Goal: Task Accomplishment & Management: Complete application form

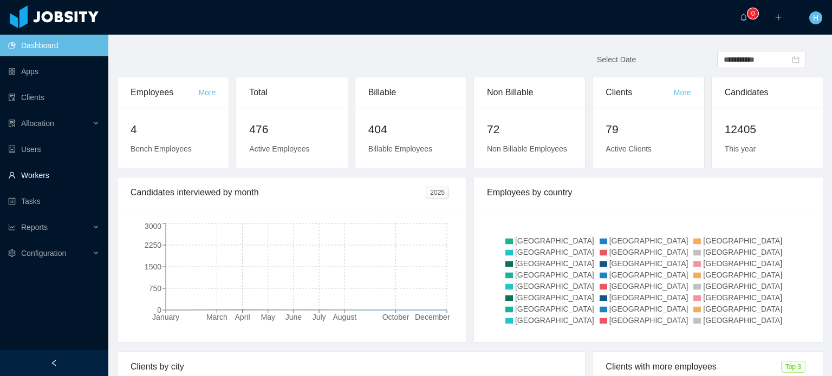
click at [41, 175] on link "Workers" at bounding box center [53, 176] width 91 height 22
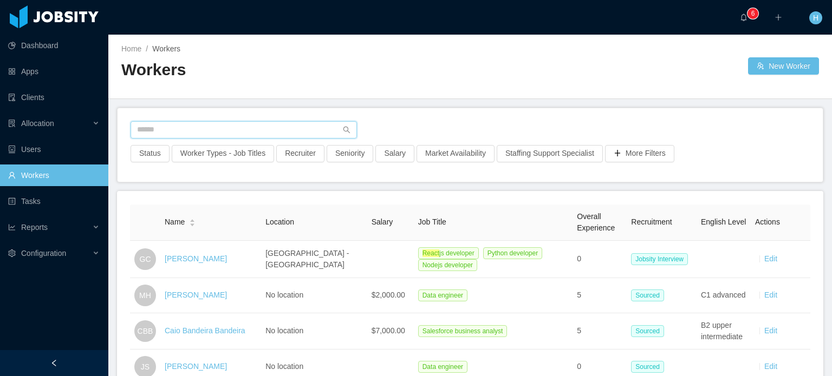
click at [228, 134] on input "text" at bounding box center [243, 129] width 226 height 17
paste input "**********"
click at [344, 129] on icon "icon: search" at bounding box center [347, 130] width 8 height 8
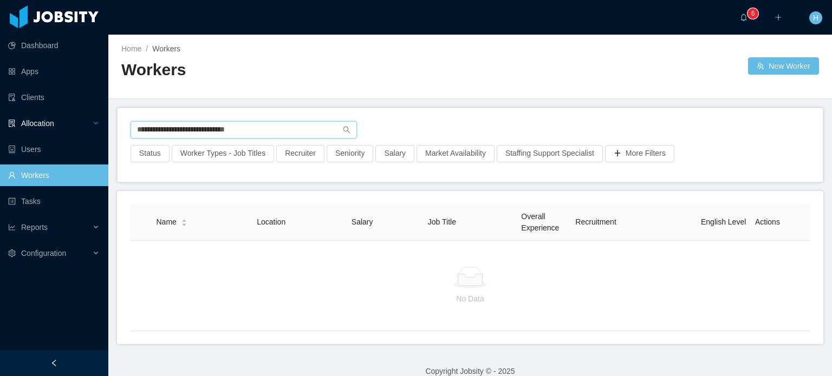
drag, startPoint x: 265, startPoint y: 135, endPoint x: 14, endPoint y: 124, distance: 250.9
click at [14, 124] on section "**********" at bounding box center [416, 188] width 832 height 376
paste input "text"
type input "**********"
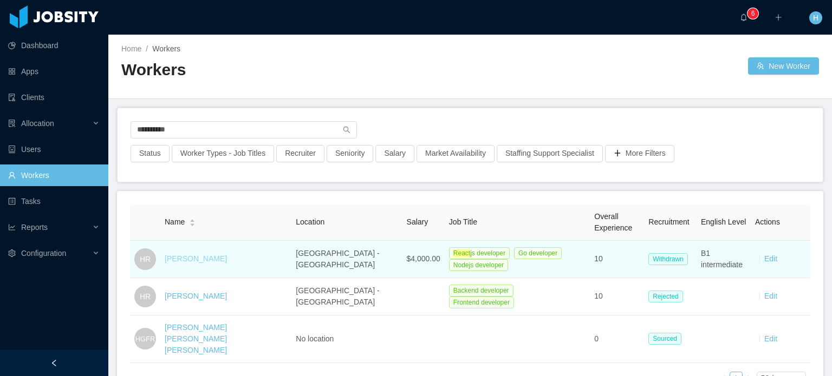
click at [186, 260] on link "Hugo Rojas" at bounding box center [196, 258] width 62 height 9
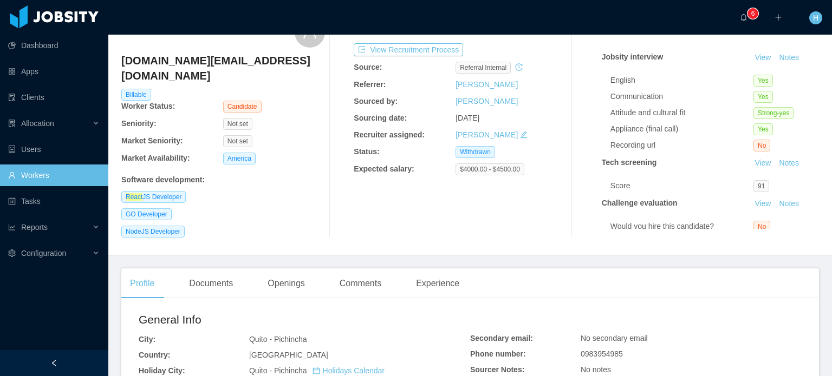
scroll to position [54, 0]
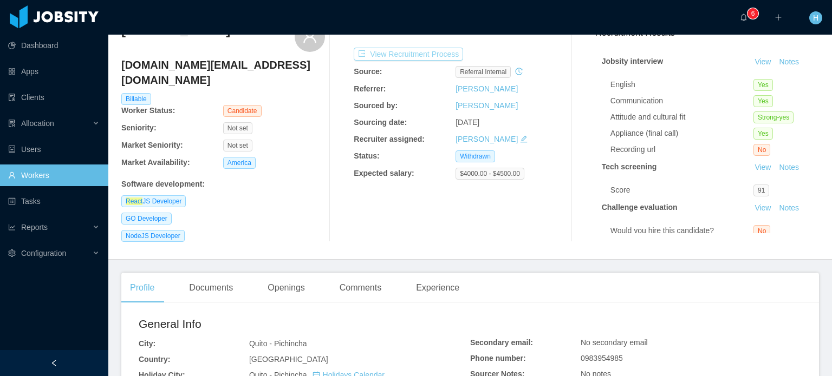
click at [416, 60] on button "View Recruitment Process" at bounding box center [408, 54] width 109 height 13
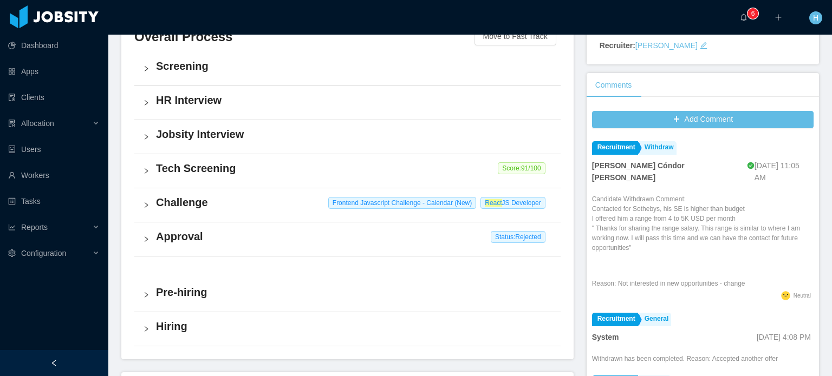
scroll to position [271, 0]
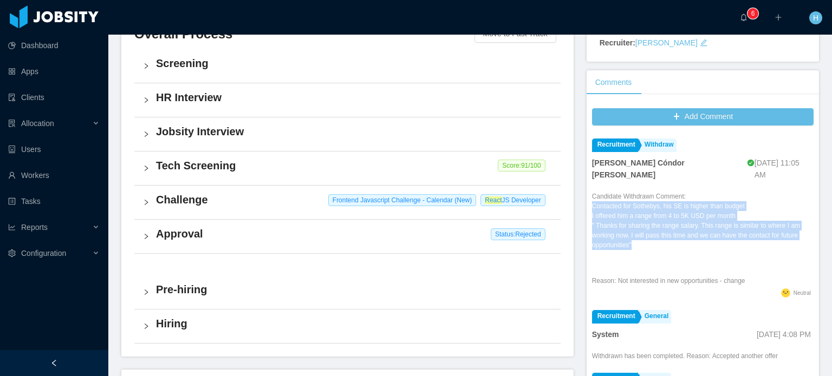
drag, startPoint x: 628, startPoint y: 238, endPoint x: 586, endPoint y: 192, distance: 61.7
click at [592, 201] on p "Contacted for Sothebys, his SE is higher than budget I offered him a range from…" at bounding box center [702, 225] width 221 height 49
click at [639, 225] on p "Contacted for Sothebys, his SE is higher than budget I offered him a range from…" at bounding box center [702, 225] width 221 height 49
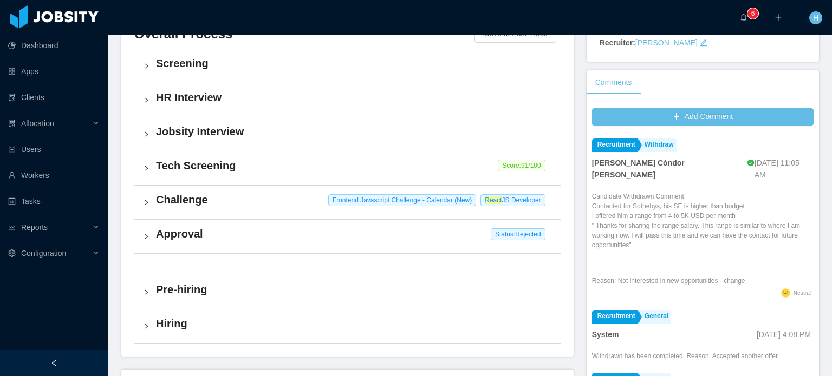
drag, startPoint x: 754, startPoint y: 271, endPoint x: 587, endPoint y: 162, distance: 198.7
click at [592, 162] on li "Recruitment Withdraw Paola Cóndor Andrade Aug 29th, 2025 11:05 AM Candidate Wit…" at bounding box center [702, 220] width 221 height 172
copy li "Paola Cóndor Andrade Aug 29th, 2025 11:05 AM Candidate Withdrawn Comment: Conta…"
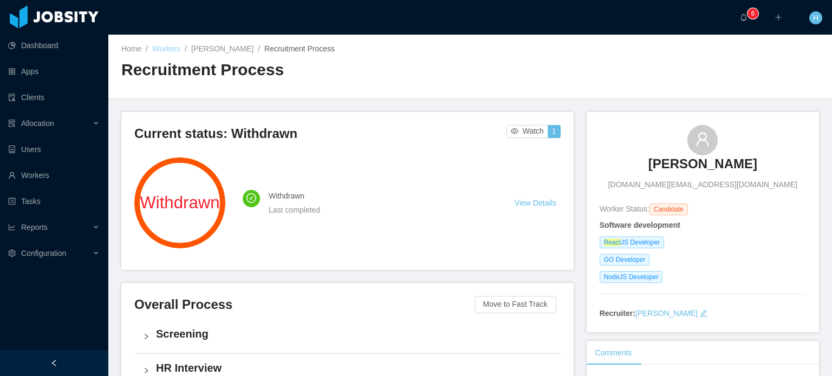
click at [167, 50] on link "Workers" at bounding box center [166, 48] width 28 height 9
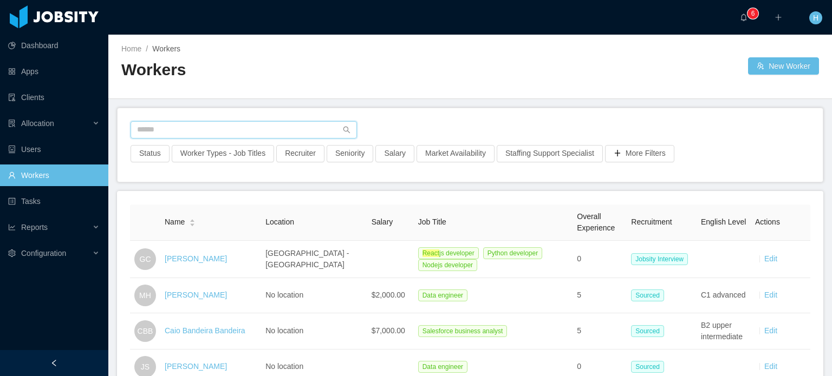
click at [231, 123] on input "text" at bounding box center [243, 129] width 226 height 17
paste input "**********"
type input "**********"
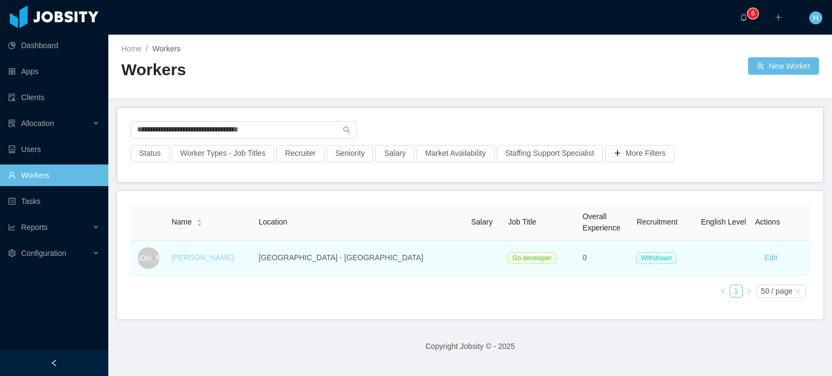
click at [208, 254] on link "Jefferson Otoni" at bounding box center [203, 257] width 62 height 9
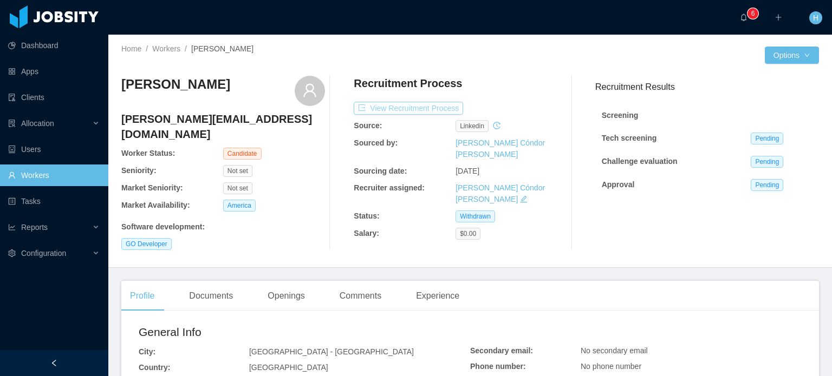
click at [409, 110] on button "View Recruitment Process" at bounding box center [408, 108] width 109 height 13
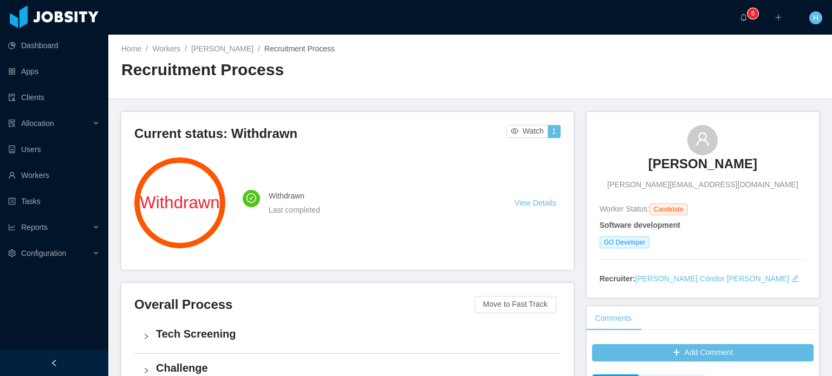
click at [231, 56] on div "Home / Workers / Jefferson Otoni / Recruitment Process / Recruitment Process" at bounding box center [295, 66] width 349 height 46
click at [170, 44] on link "Workers" at bounding box center [166, 48] width 28 height 9
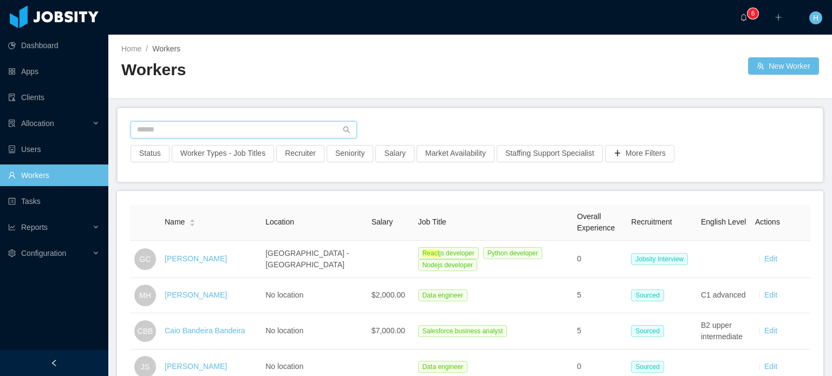
click at [207, 127] on input "text" at bounding box center [243, 129] width 226 height 17
paste input "**********"
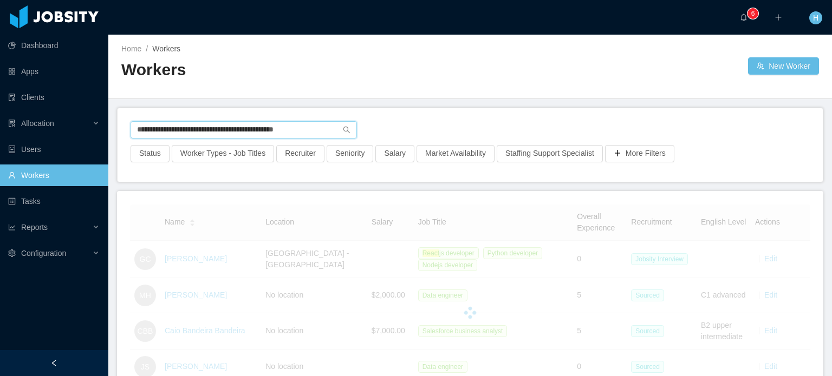
type input "**********"
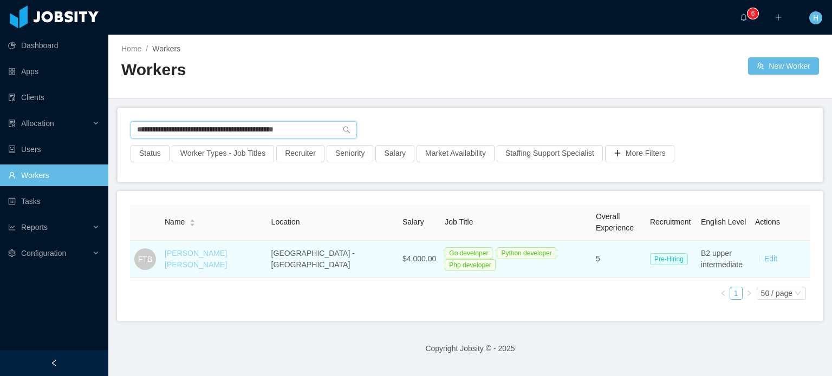
click at [227, 262] on link "Fernando Torres Bautista" at bounding box center [196, 259] width 62 height 20
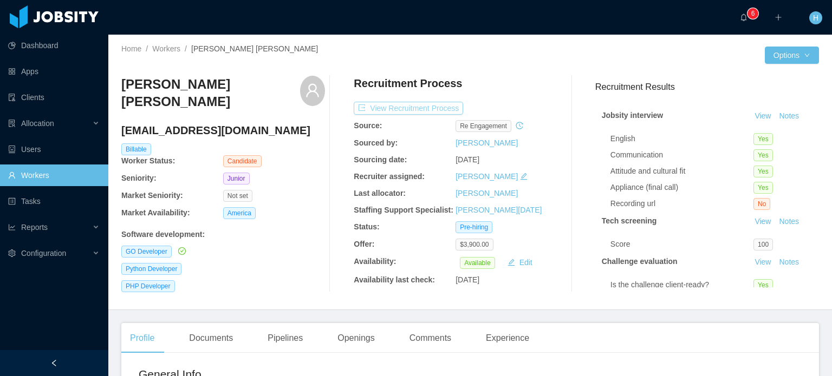
click at [392, 105] on button "View Recruitment Process" at bounding box center [408, 108] width 109 height 13
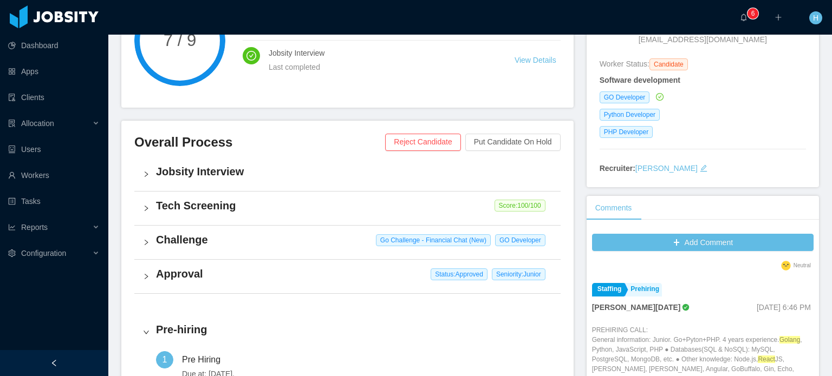
scroll to position [541, 0]
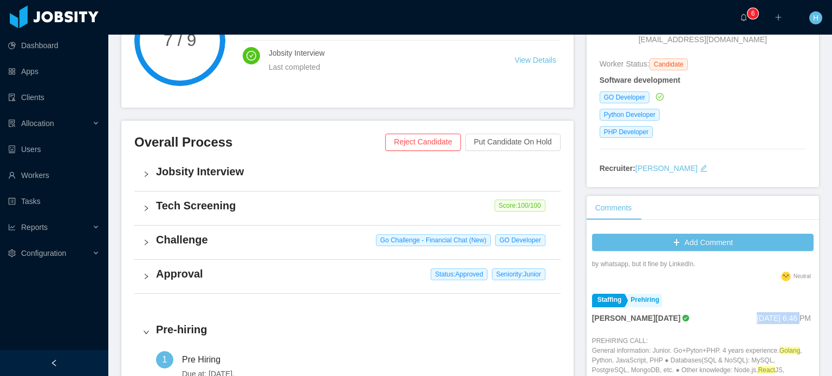
drag, startPoint x: 725, startPoint y: 316, endPoint x: 757, endPoint y: 320, distance: 32.2
click at [757, 320] on div "Larissa De Natale Nov 17th, 2023 6:46 PM" at bounding box center [702, 318] width 221 height 13
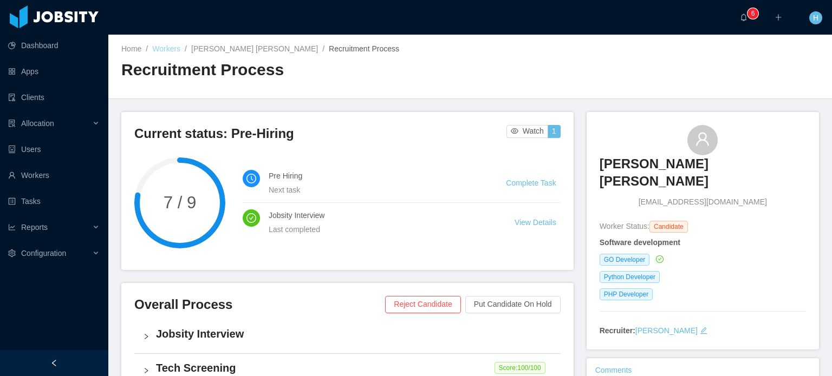
click at [158, 49] on link "Workers" at bounding box center [166, 48] width 28 height 9
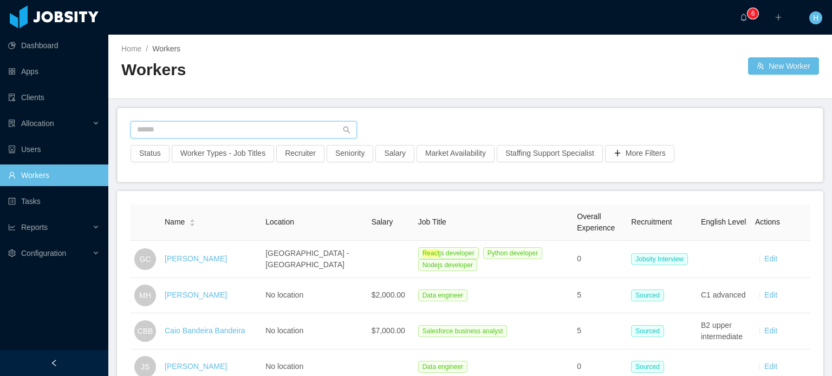
click at [193, 129] on input "text" at bounding box center [243, 129] width 226 height 17
paste input "**********"
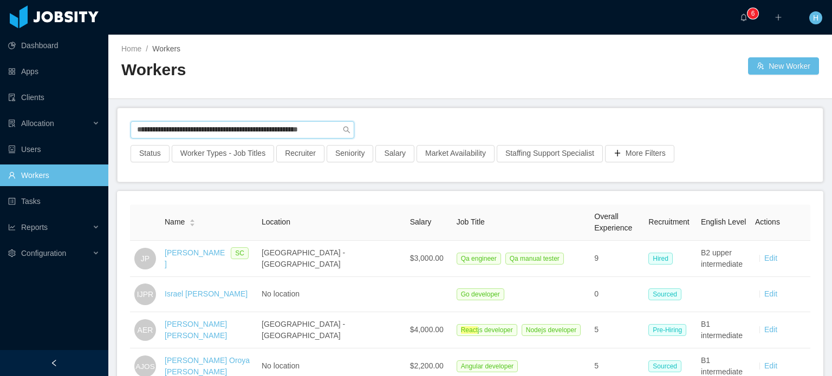
type input "**********"
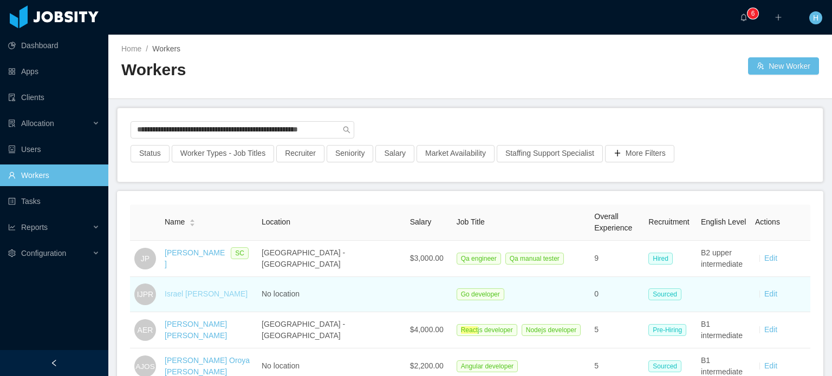
click at [193, 296] on link "Israel Josué Parra Rosales" at bounding box center [206, 294] width 83 height 9
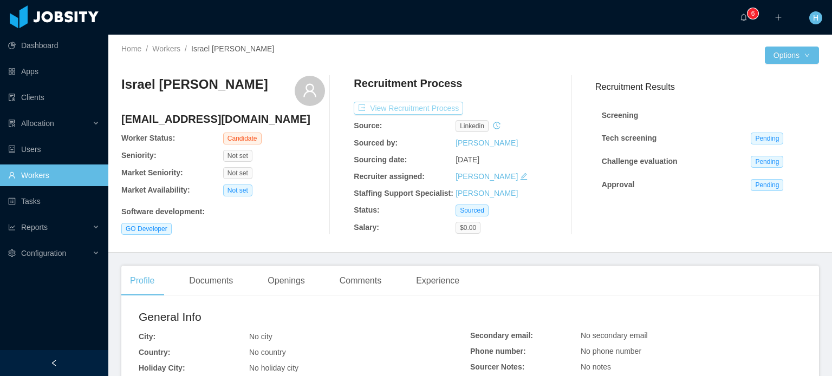
click at [405, 104] on button "View Recruitment Process" at bounding box center [408, 108] width 109 height 13
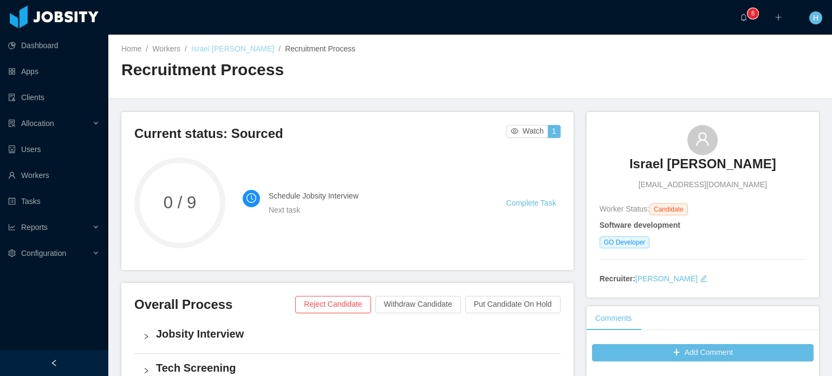
click at [243, 50] on link "Israel Josué Parra Rosales" at bounding box center [232, 48] width 83 height 9
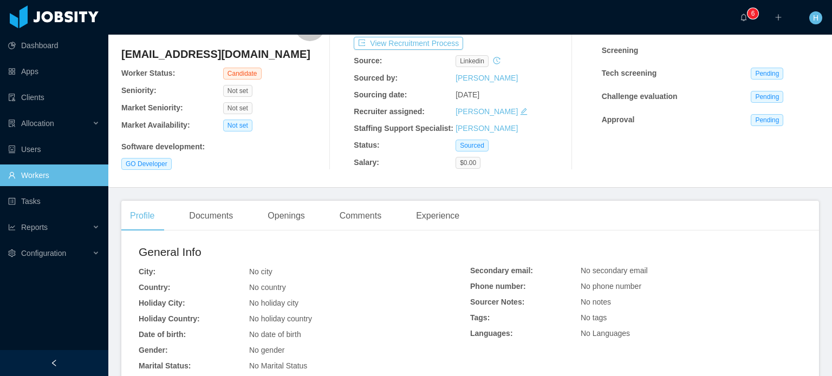
scroll to position [54, 0]
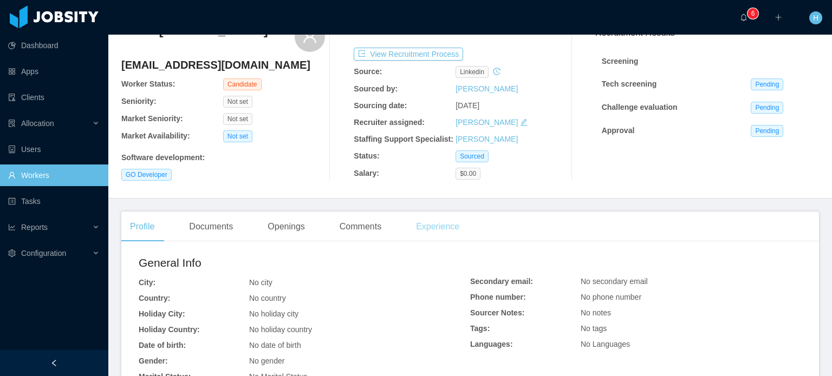
click at [435, 234] on div "Experience" at bounding box center [437, 227] width 61 height 30
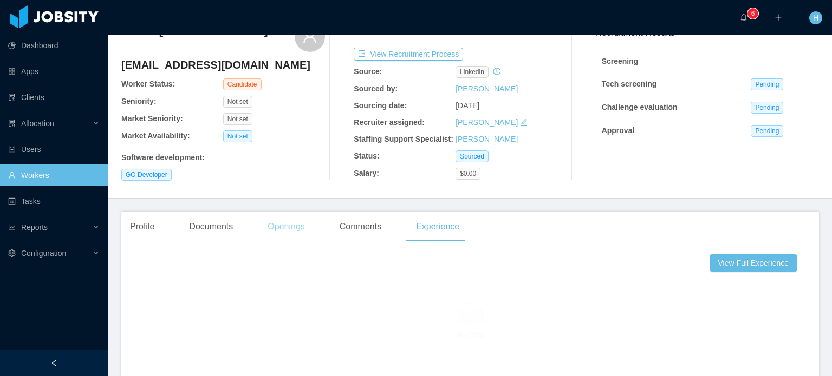
click at [284, 231] on div "Openings" at bounding box center [286, 227] width 55 height 30
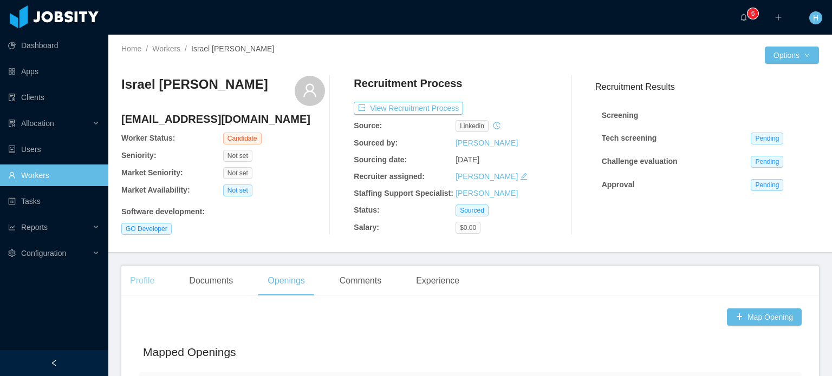
click at [157, 276] on div "Profile" at bounding box center [142, 281] width 42 height 30
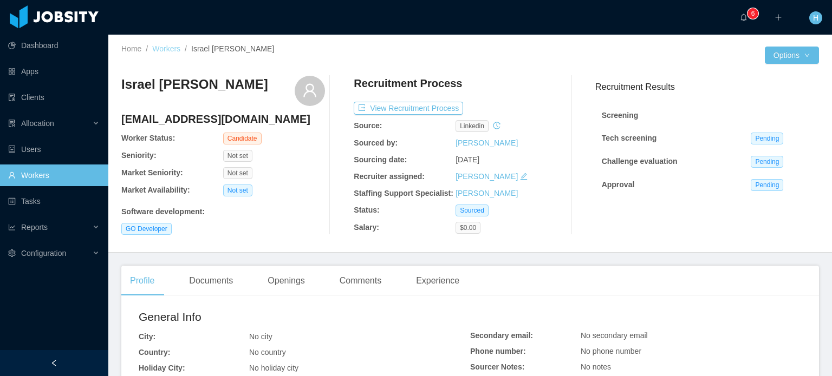
click at [173, 44] on link "Workers" at bounding box center [166, 48] width 28 height 9
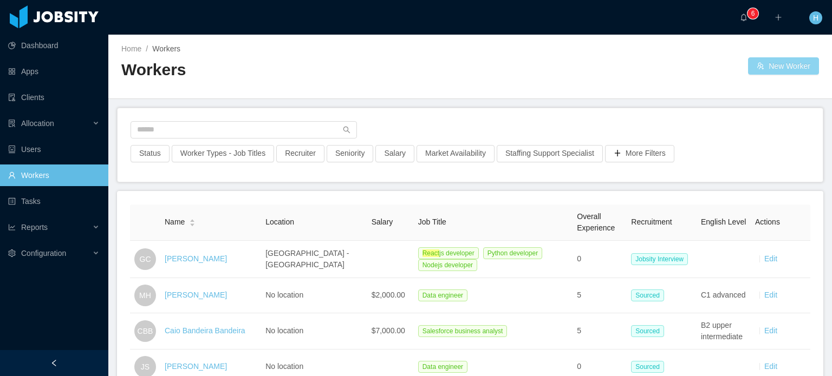
click at [772, 63] on button "New Worker" at bounding box center [783, 65] width 71 height 17
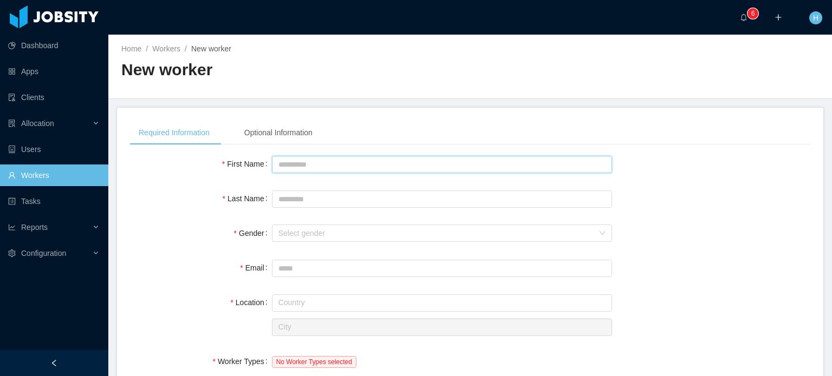
click at [292, 166] on input "First Name" at bounding box center [442, 164] width 340 height 17
type input "*****"
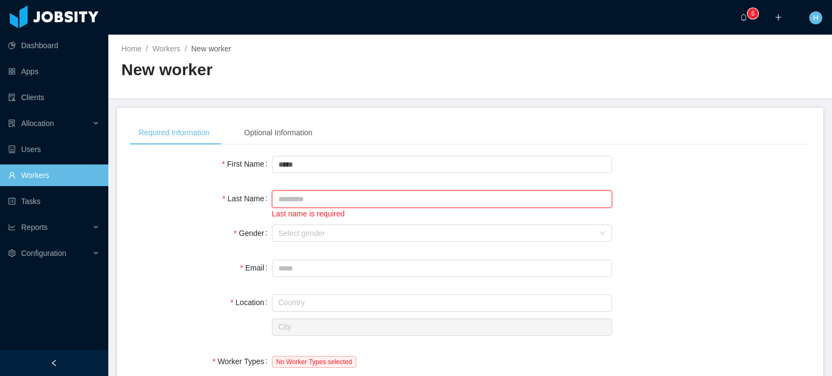
paste input "**********"
click at [328, 233] on div "Select gender" at bounding box center [435, 233] width 315 height 11
type input "**********"
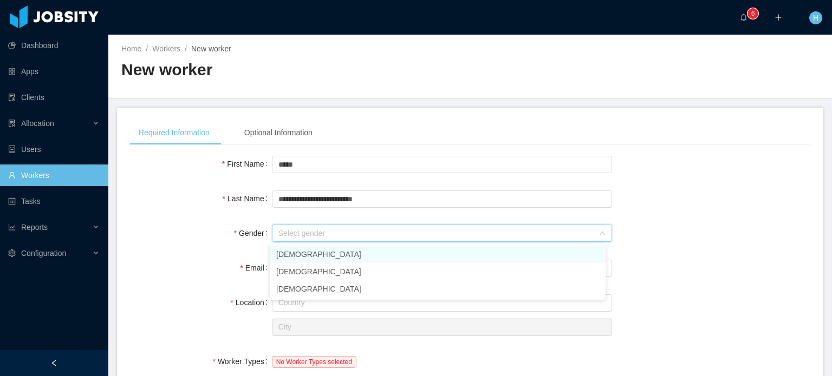
click at [298, 254] on li "Male" at bounding box center [438, 254] width 336 height 17
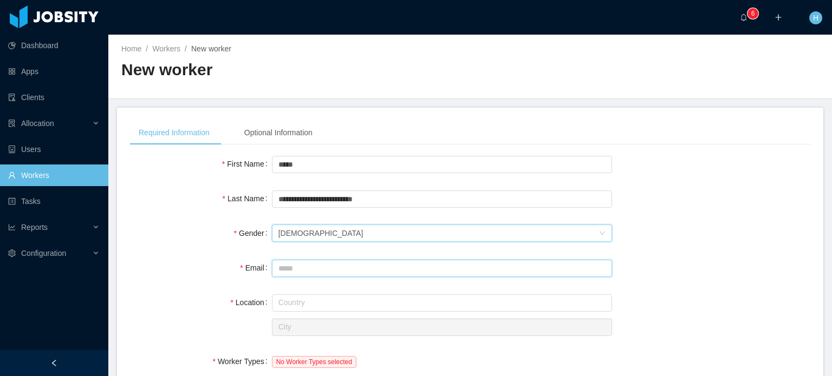
click at [299, 270] on input "Email" at bounding box center [442, 268] width 340 height 17
paste input "**********"
type input "**********"
click at [321, 300] on input "text" at bounding box center [442, 303] width 340 height 17
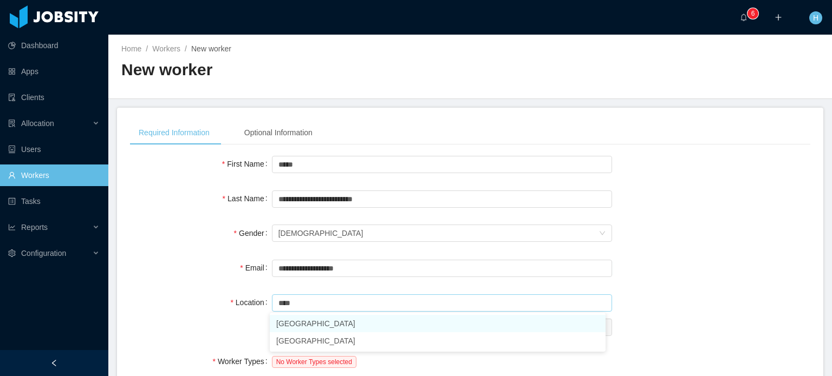
click at [285, 327] on li "Brazil" at bounding box center [438, 323] width 336 height 17
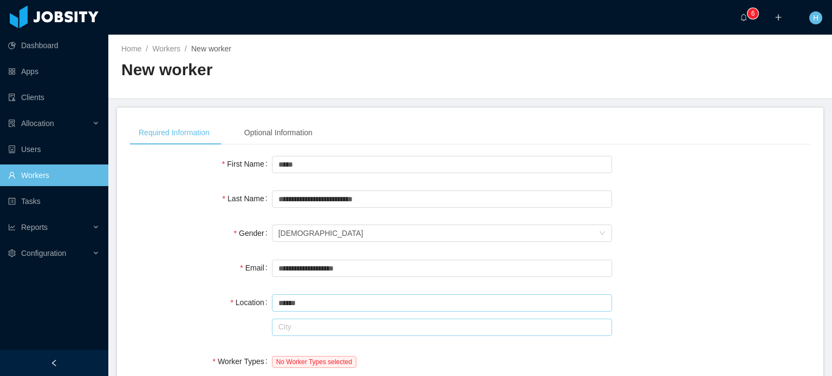
type input "******"
click at [303, 326] on input "text" at bounding box center [442, 327] width 340 height 17
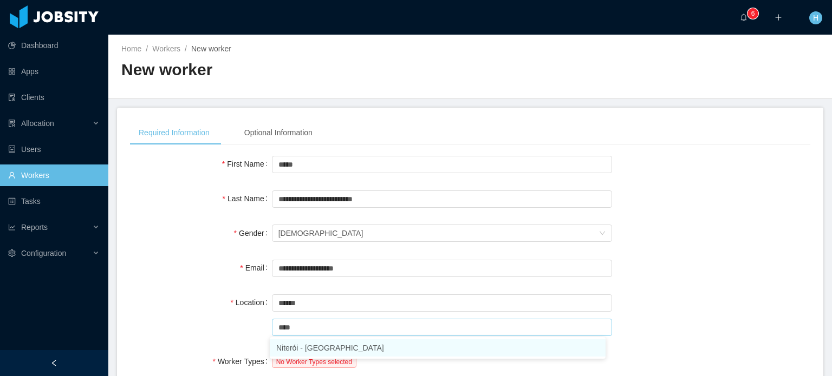
click at [326, 345] on li "Niterói - Rio de Janeiro" at bounding box center [438, 347] width 336 height 17
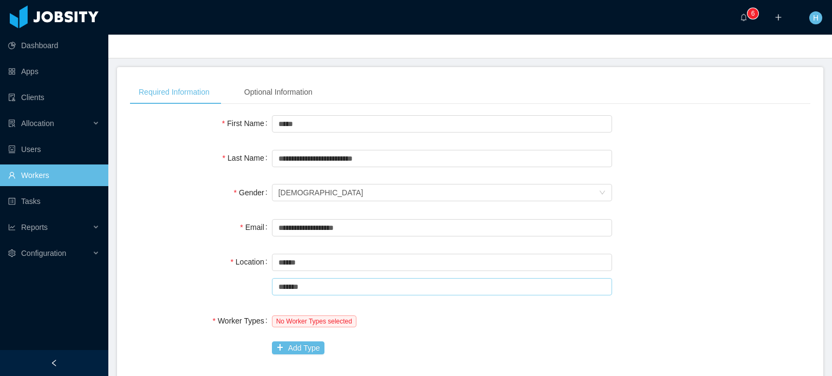
scroll to position [108, 0]
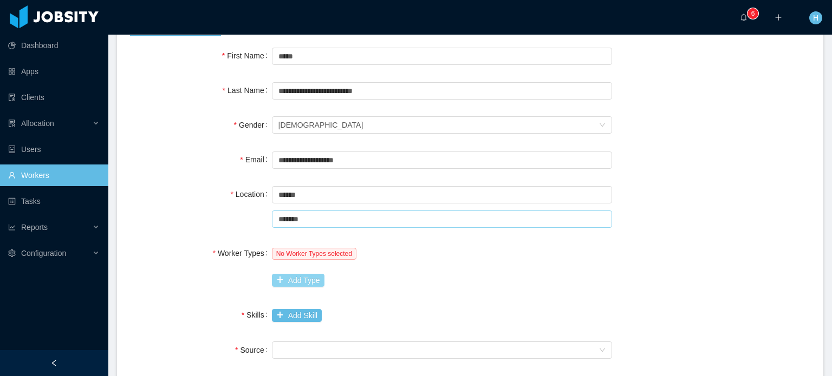
type input "*******"
click at [296, 278] on button "Add Type" at bounding box center [298, 280] width 53 height 13
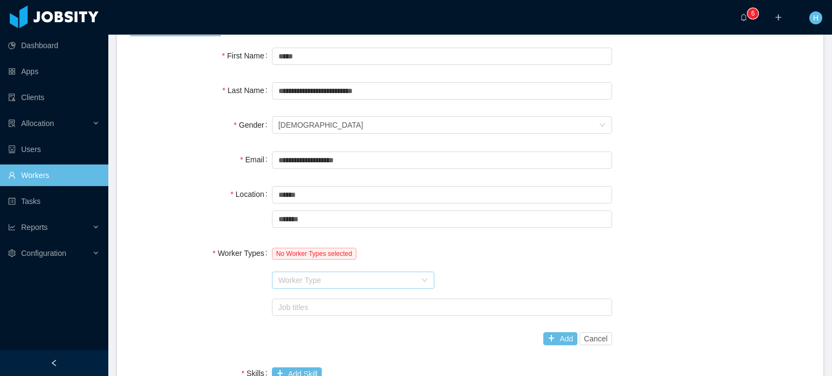
click at [309, 284] on div "Worker Type" at bounding box center [347, 280] width 138 height 11
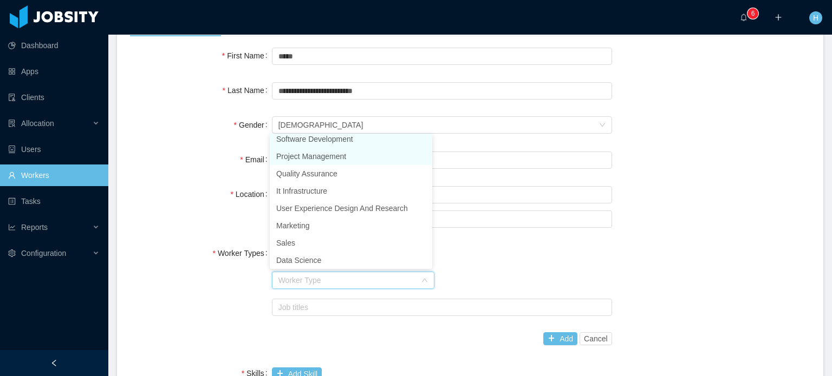
scroll to position [2, 0]
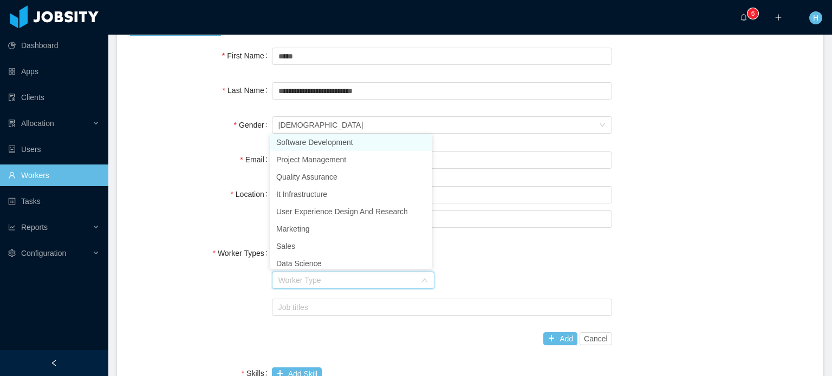
click at [312, 134] on li "Software Development" at bounding box center [351, 142] width 162 height 17
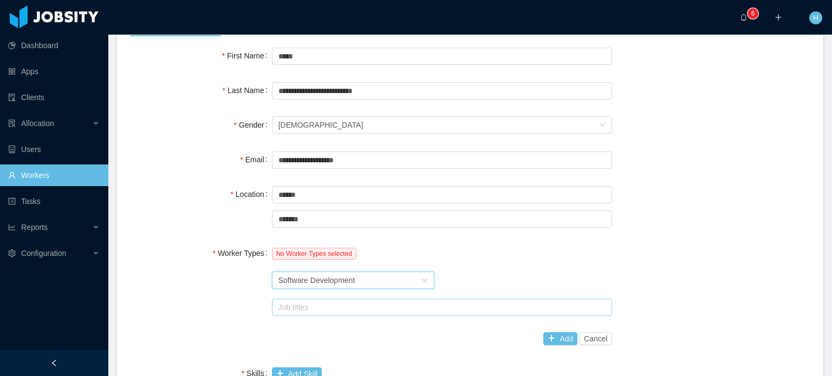
click at [325, 304] on div "Job titles" at bounding box center [439, 307] width 322 height 11
type input "*"
click at [399, 277] on div "Worker Type Software Development" at bounding box center [349, 280] width 142 height 16
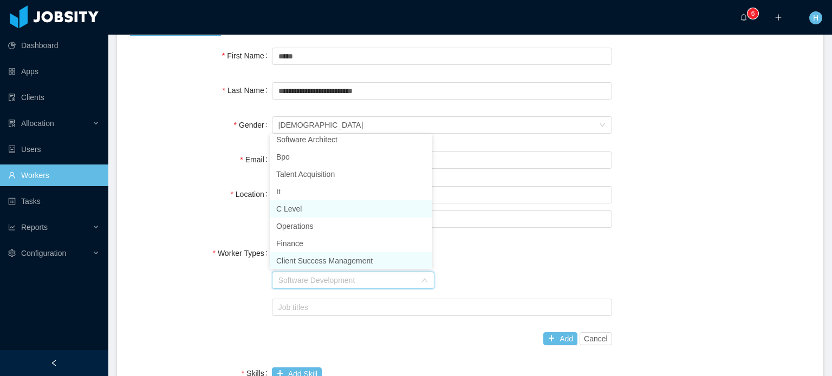
scroll to position [211, 0]
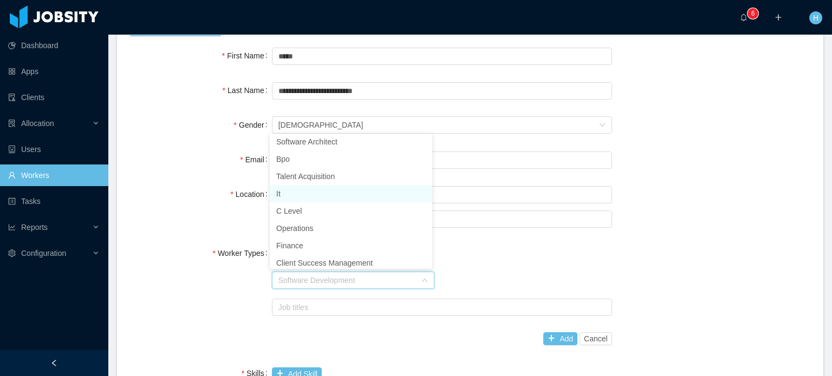
click at [325, 188] on li "It" at bounding box center [351, 193] width 162 height 17
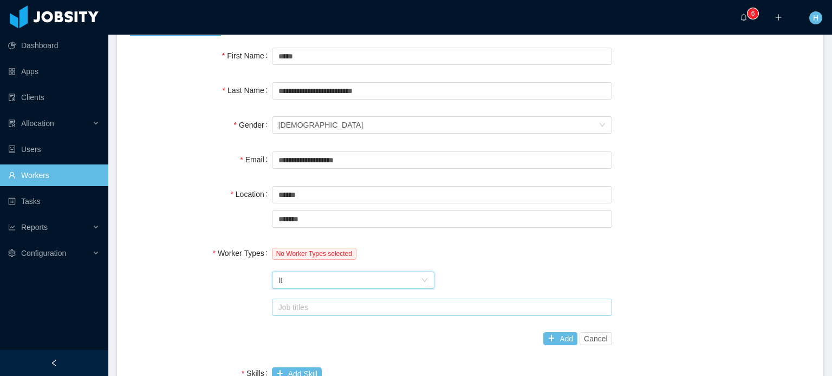
click at [342, 306] on div "Job titles" at bounding box center [439, 307] width 322 height 11
type input "*"
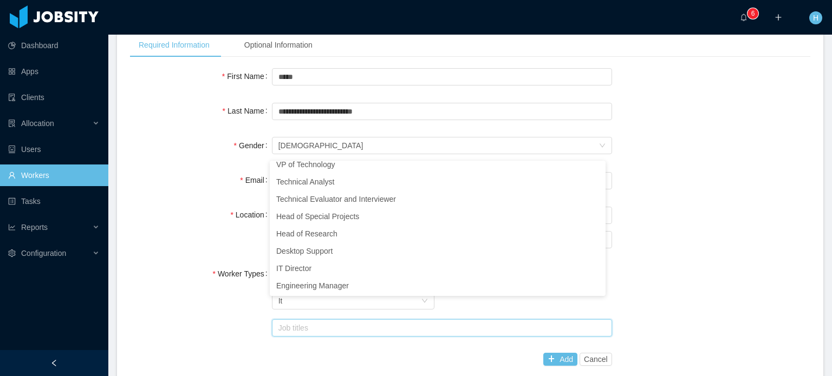
scroll to position [54, 0]
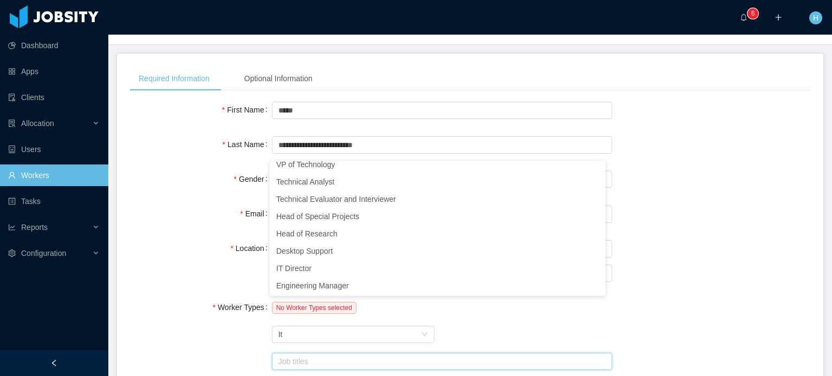
click at [234, 329] on div "Worker Types No Worker Types selected Worker Type It Job titles aws Add Cancel" at bounding box center [470, 350] width 680 height 107
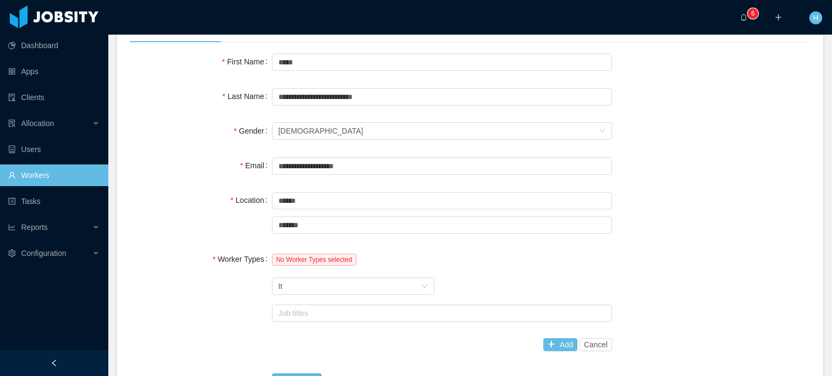
scroll to position [108, 0]
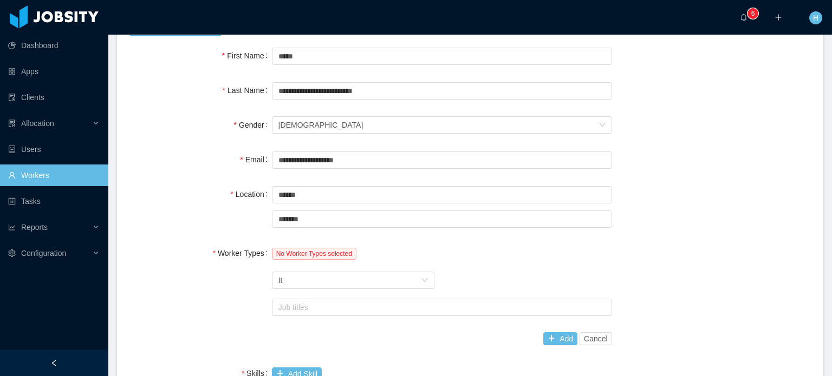
click at [319, 261] on div "No Worker Types selected" at bounding box center [442, 254] width 340 height 22
click at [316, 280] on div "Worker Type It" at bounding box center [349, 280] width 142 height 16
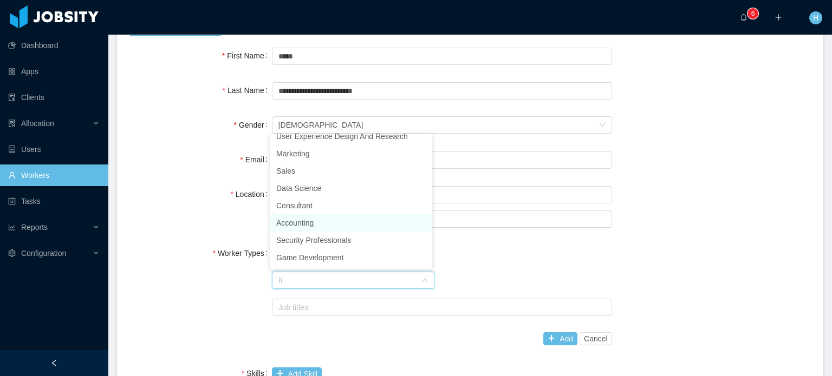
scroll to position [112, 0]
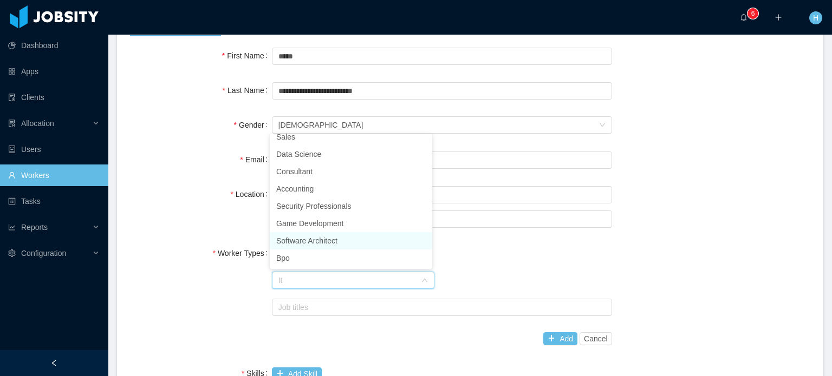
click at [330, 234] on li "Software Architect" at bounding box center [351, 240] width 162 height 17
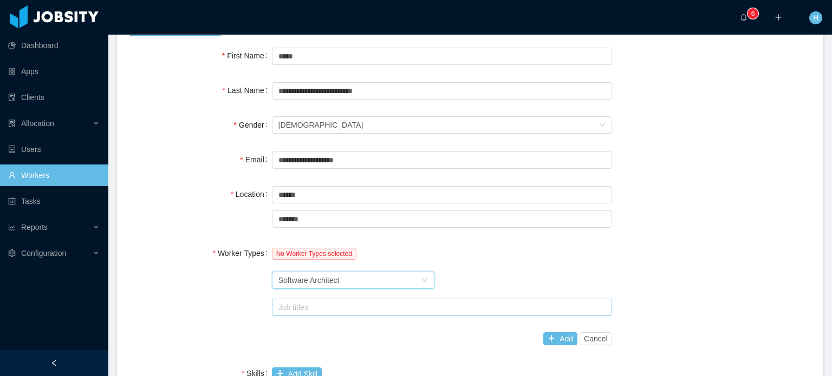
click at [317, 299] on div "Job titles aws" at bounding box center [440, 307] width 330 height 16
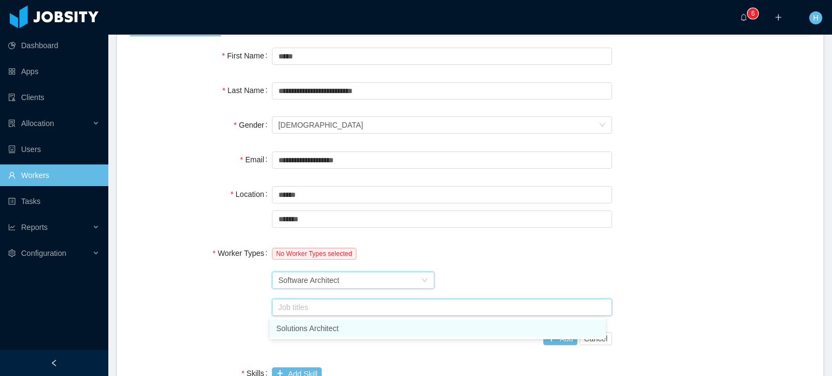
click at [320, 287] on div "Software Architect" at bounding box center [308, 280] width 61 height 16
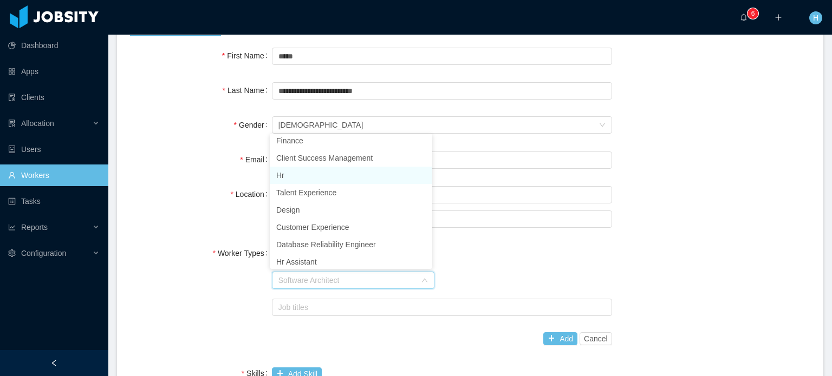
scroll to position [319, 0]
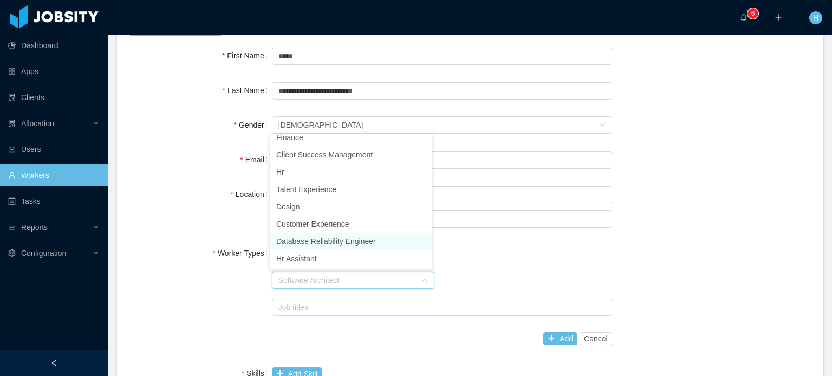
click at [349, 241] on li "Database Reliability Engineer" at bounding box center [351, 241] width 162 height 17
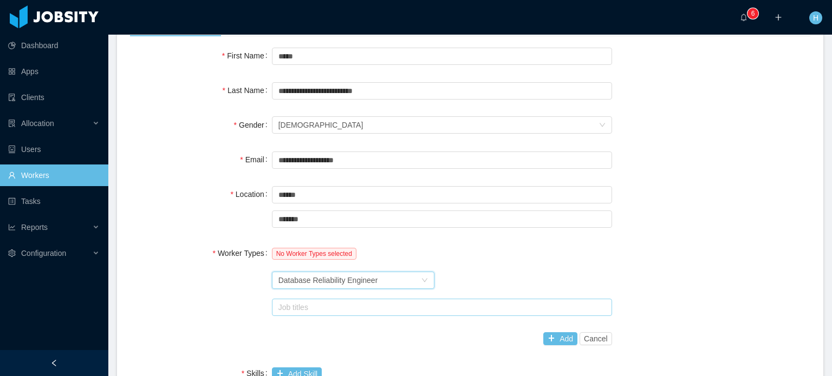
click at [320, 306] on div "Job titles" at bounding box center [439, 307] width 322 height 11
click at [332, 278] on div "Database Reliability Engineer" at bounding box center [328, 280] width 100 height 16
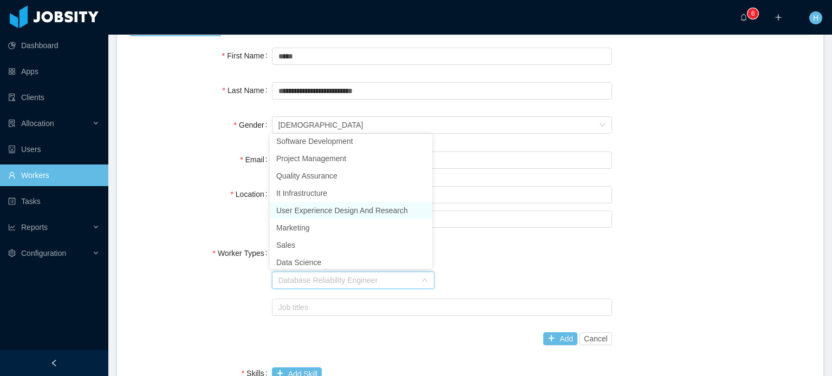
scroll to position [0, 0]
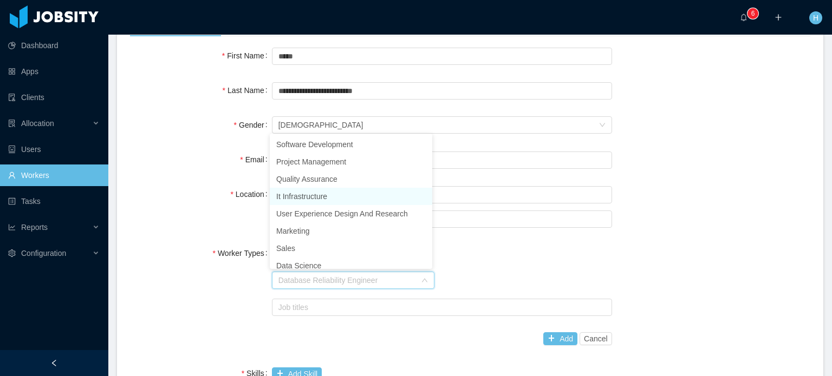
click at [333, 195] on li "It Infrastructure" at bounding box center [351, 196] width 162 height 17
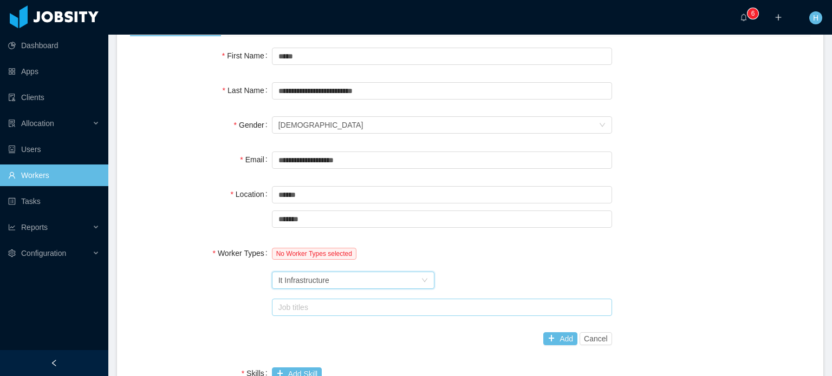
click at [330, 306] on div "Job titles" at bounding box center [439, 307] width 322 height 11
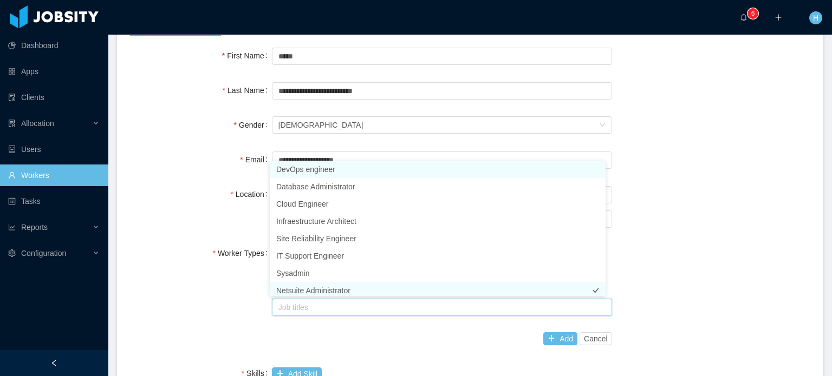
scroll to position [5, 0]
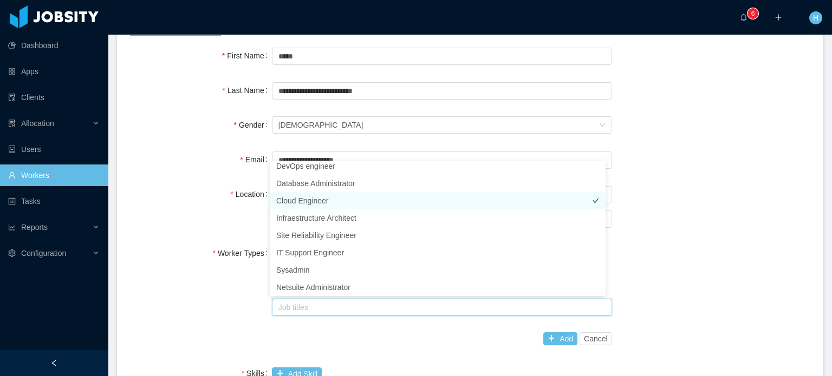
click at [345, 202] on li "Cloud Engineer" at bounding box center [438, 200] width 336 height 17
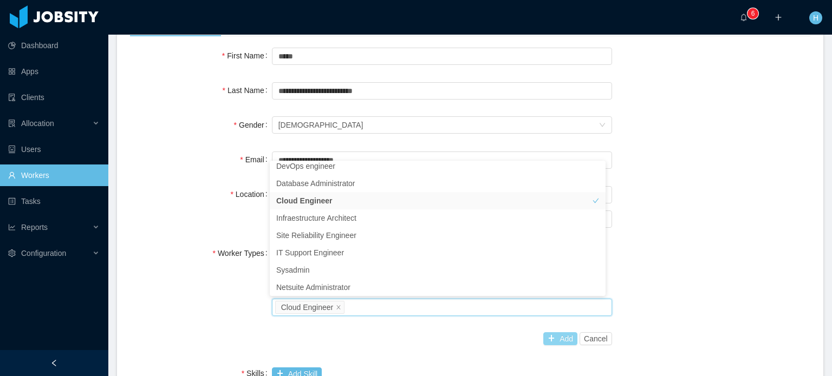
click at [546, 336] on button "Add" at bounding box center [560, 338] width 34 height 13
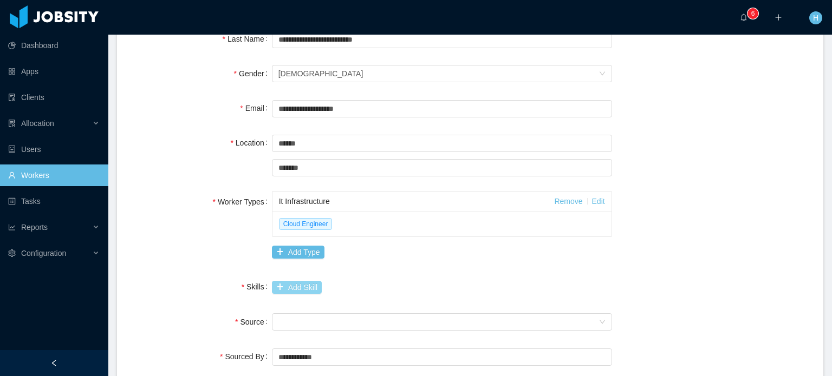
scroll to position [162, 0]
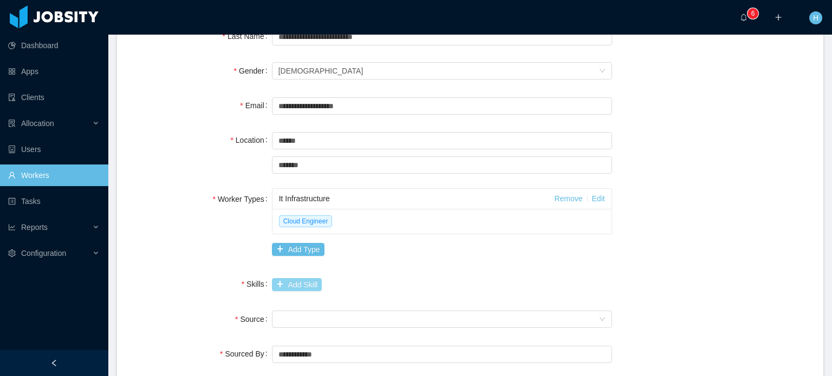
click at [290, 283] on button "Add Skill" at bounding box center [297, 284] width 50 height 13
click at [290, 283] on input "text" at bounding box center [385, 285] width 227 height 17
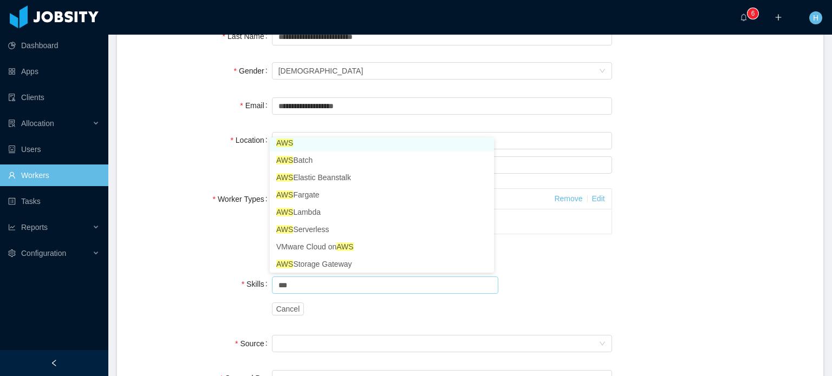
scroll to position [2, 0]
click at [306, 146] on li "AWS" at bounding box center [382, 146] width 224 height 17
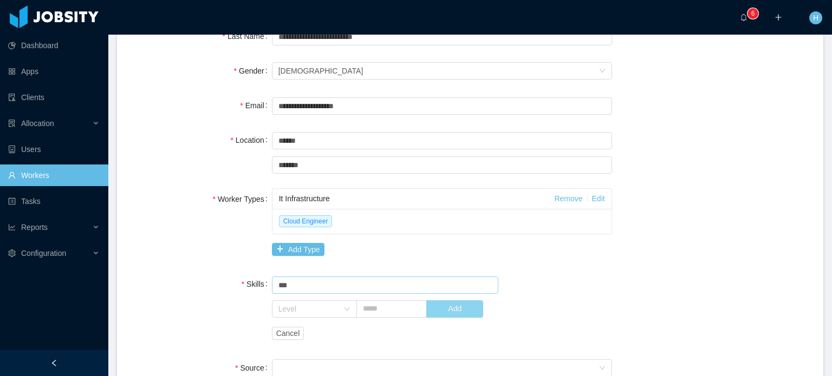
type input "***"
click at [466, 307] on button "Add" at bounding box center [454, 308] width 57 height 17
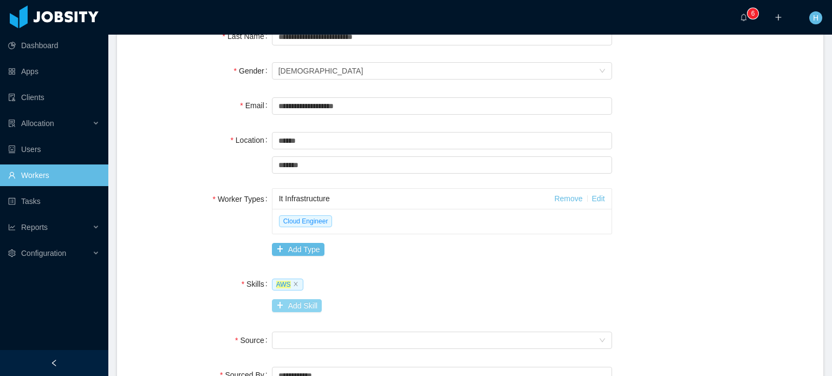
click at [297, 303] on button "Add Skill" at bounding box center [297, 305] width 50 height 13
click at [312, 305] on input "text" at bounding box center [385, 306] width 227 height 17
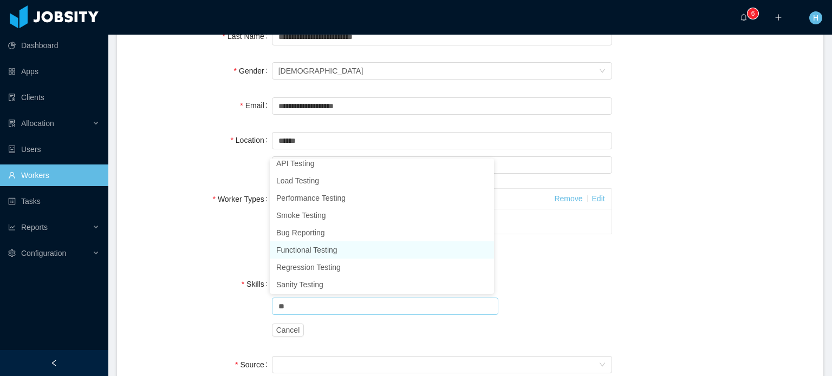
scroll to position [735, 0]
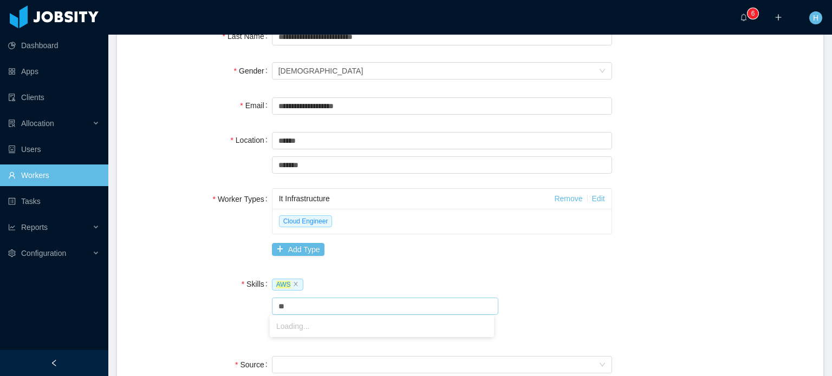
type input "*"
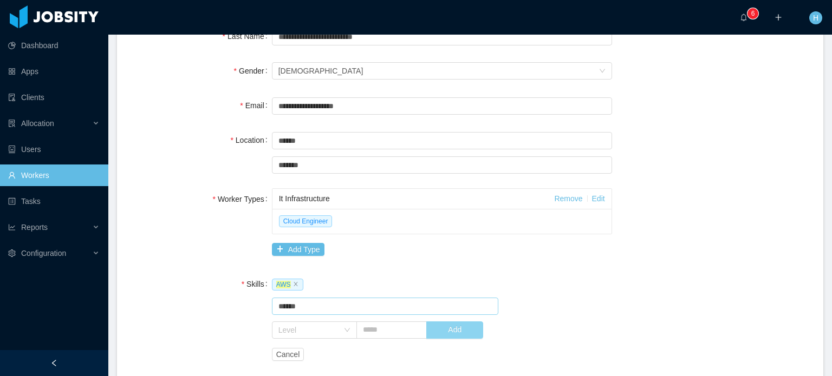
type input "******"
click at [441, 329] on button "Add" at bounding box center [454, 330] width 57 height 17
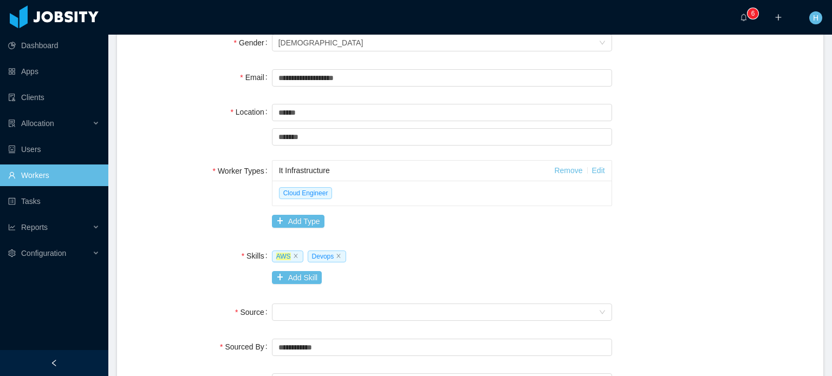
scroll to position [271, 0]
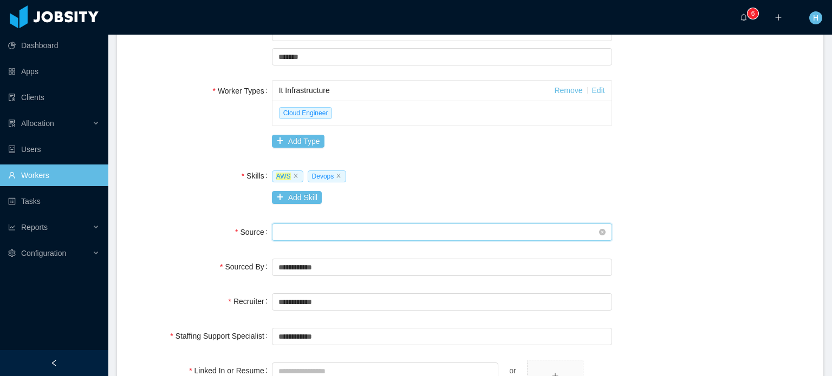
click at [323, 233] on div "Seniority" at bounding box center [438, 232] width 320 height 16
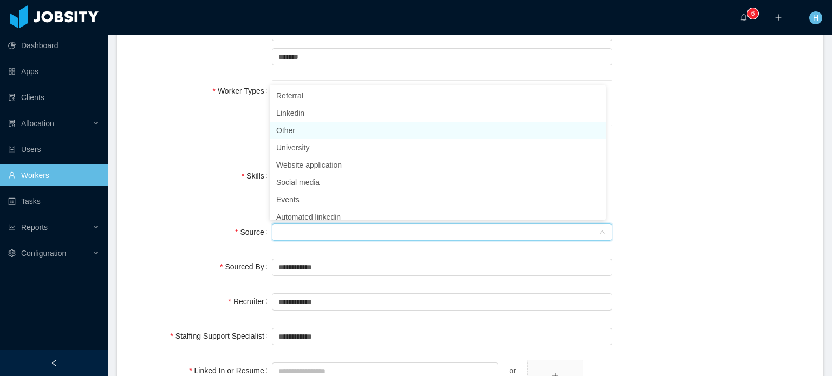
scroll to position [5, 0]
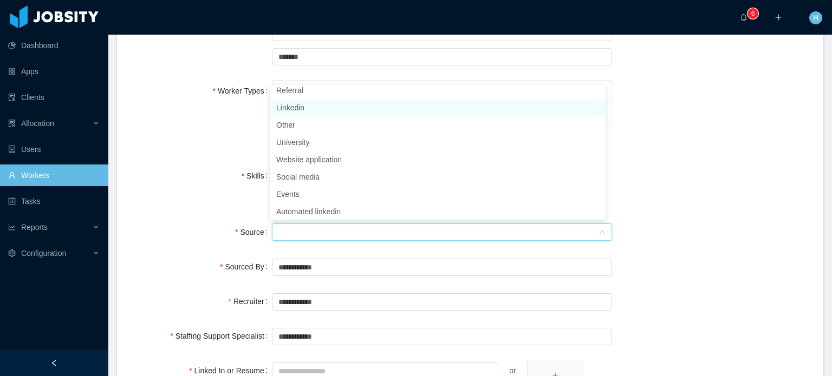
click at [320, 100] on li "Linkedin" at bounding box center [438, 107] width 336 height 17
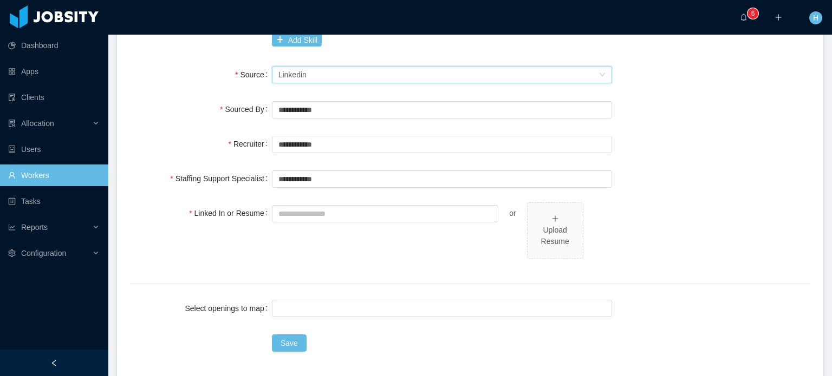
scroll to position [433, 0]
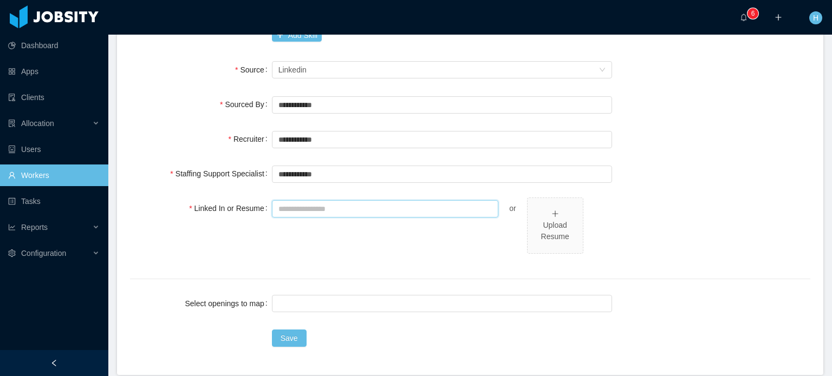
click at [298, 209] on input "Linked In or Resume" at bounding box center [385, 208] width 227 height 17
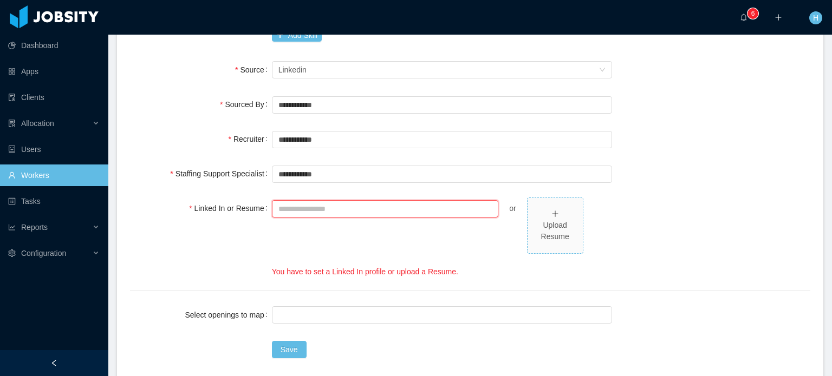
paste input "**********"
type input "**********"
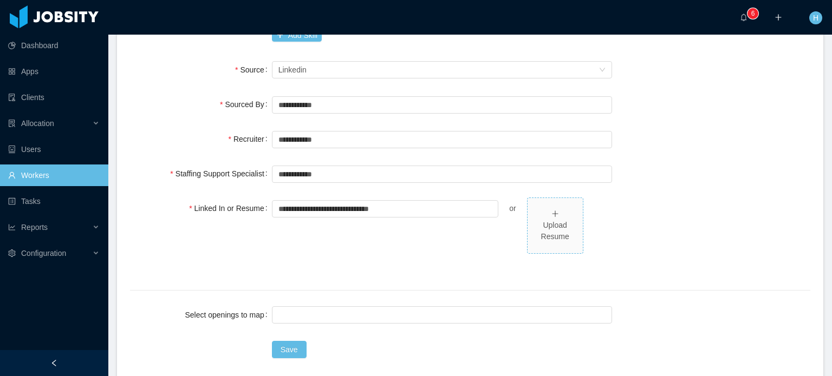
click at [555, 225] on div "Upload Resume" at bounding box center [555, 231] width 47 height 23
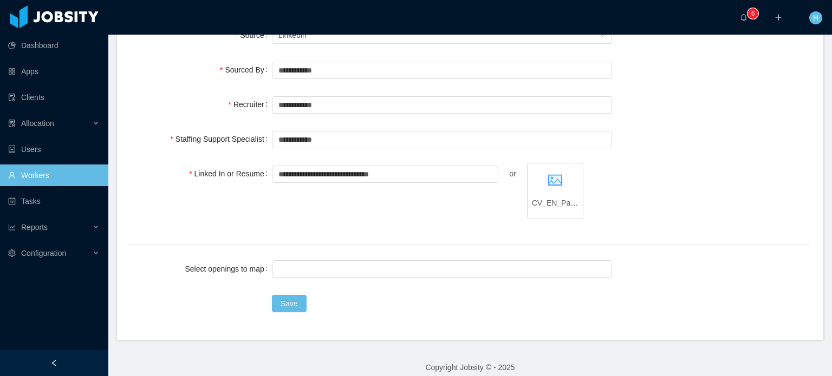
scroll to position [476, 0]
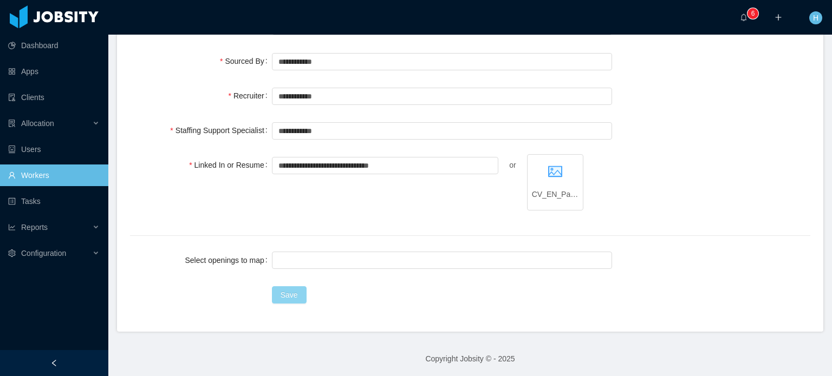
click at [273, 293] on button "Save" at bounding box center [289, 294] width 35 height 17
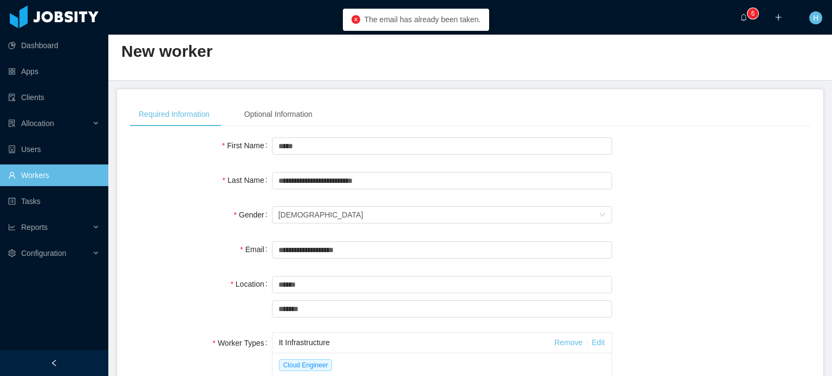
scroll to position [0, 0]
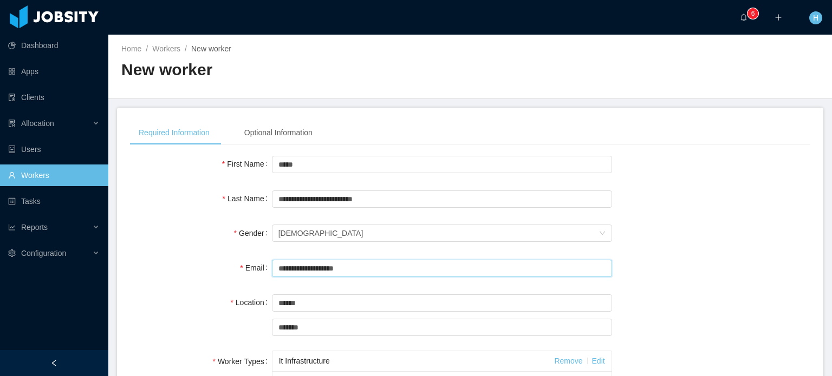
click at [310, 270] on input "**********" at bounding box center [442, 268] width 340 height 17
click at [173, 44] on link "Workers" at bounding box center [166, 48] width 28 height 9
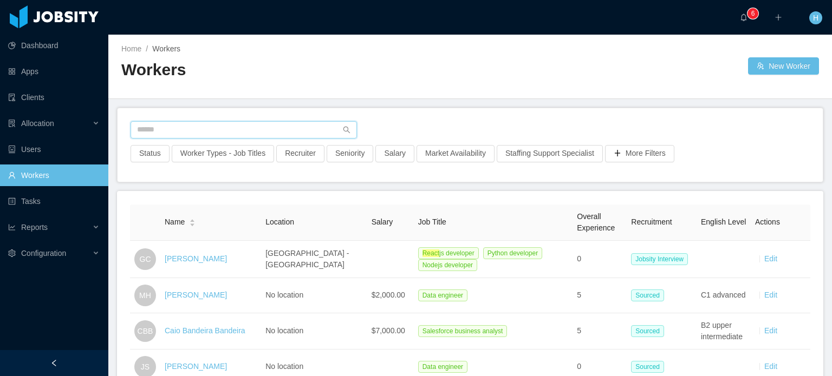
click at [206, 128] on input "text" at bounding box center [243, 129] width 226 height 17
paste input "**********"
type input "**********"
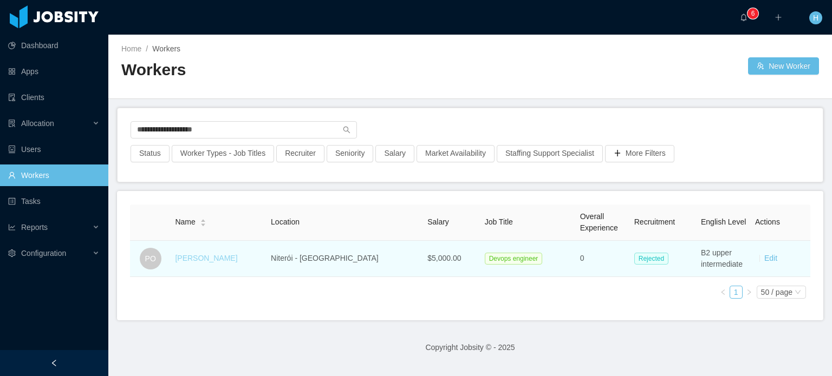
click at [219, 263] on link "Paulo Oliveira" at bounding box center [206, 258] width 62 height 9
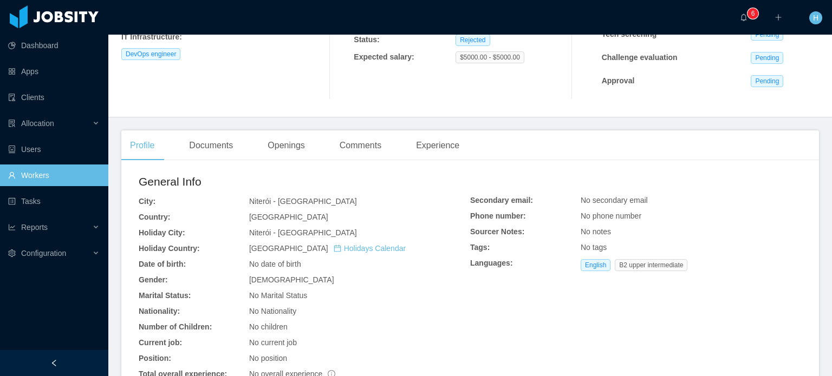
scroll to position [217, 0]
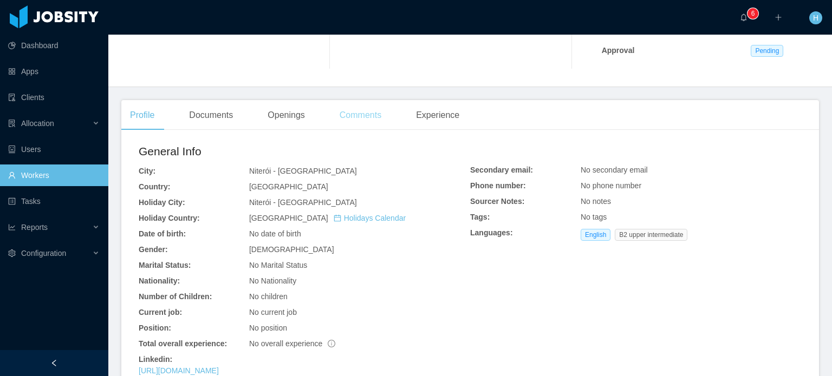
click at [345, 117] on div "Comments" at bounding box center [360, 115] width 59 height 30
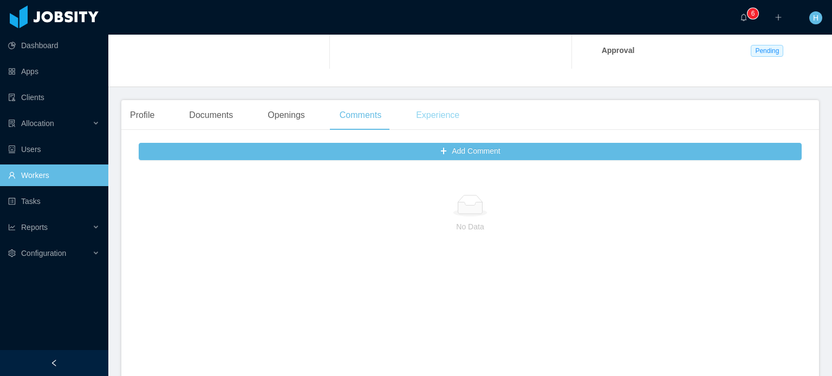
click at [408, 112] on div "Experience" at bounding box center [437, 115] width 61 height 30
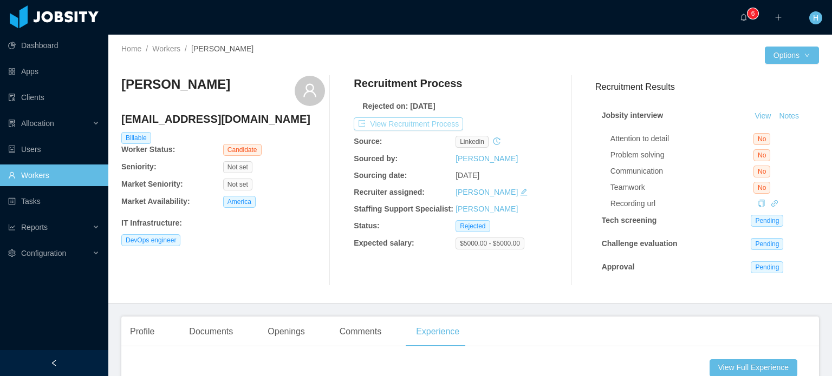
click at [433, 119] on button "View Recruitment Process" at bounding box center [408, 123] width 109 height 13
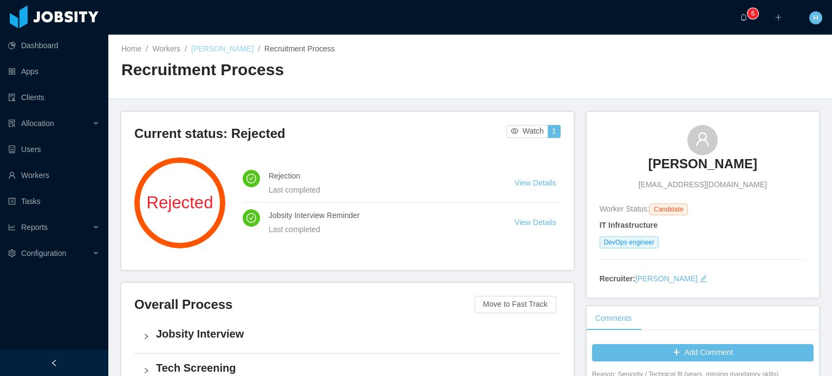
click at [225, 53] on link "Paulo Oliveira" at bounding box center [222, 48] width 62 height 9
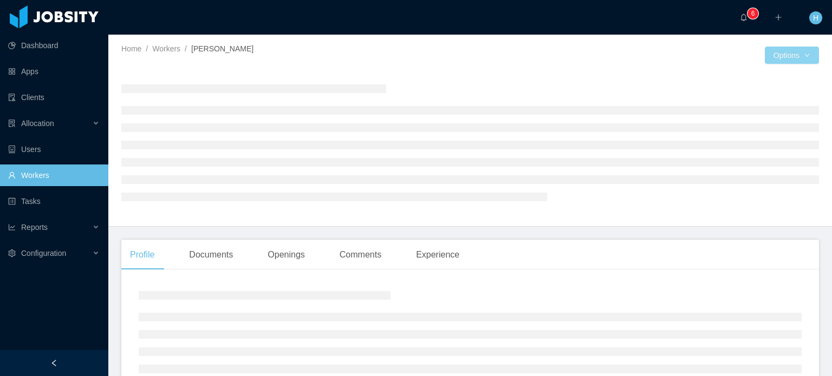
click at [779, 49] on button "Options" at bounding box center [791, 55] width 54 height 17
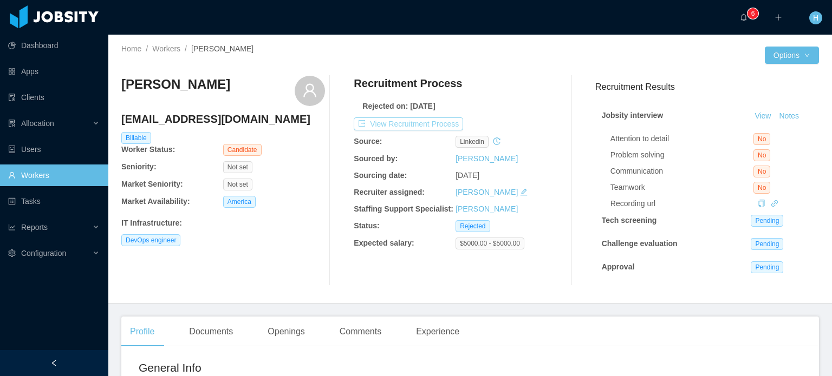
click at [427, 127] on button "View Recruitment Process" at bounding box center [408, 123] width 109 height 13
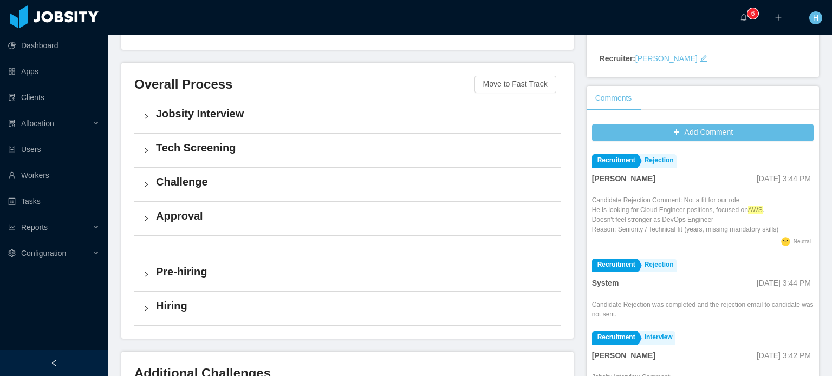
scroll to position [217, 0]
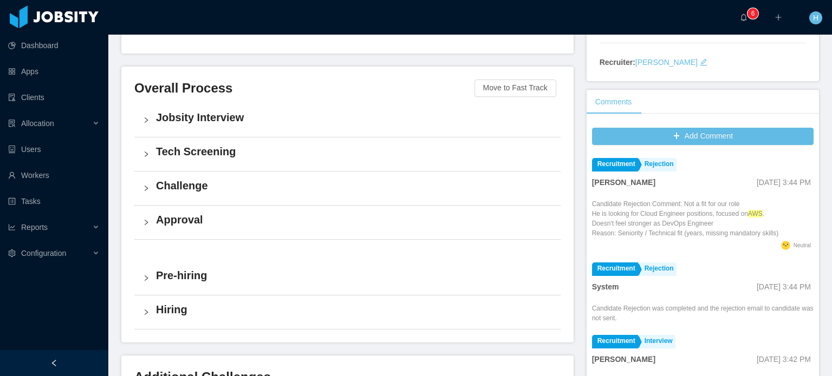
click at [216, 125] on h4 "Jobsity Interview" at bounding box center [354, 117] width 396 height 15
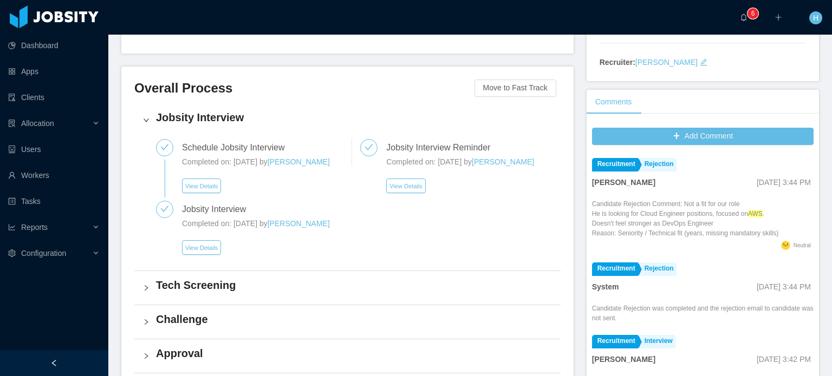
click at [216, 125] on h4 "Jobsity Interview" at bounding box center [354, 117] width 396 height 15
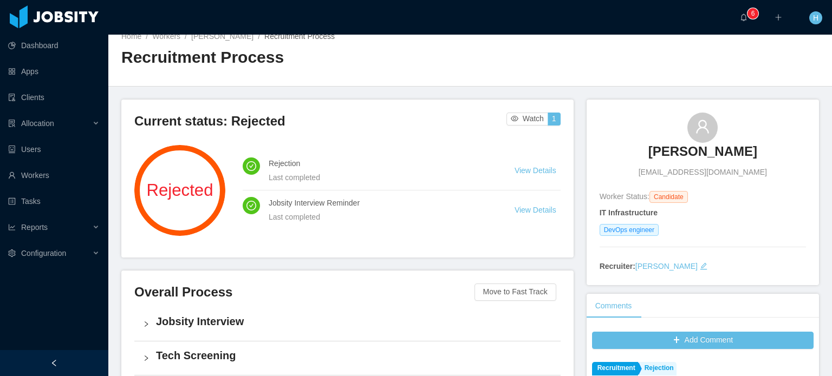
scroll to position [0, 0]
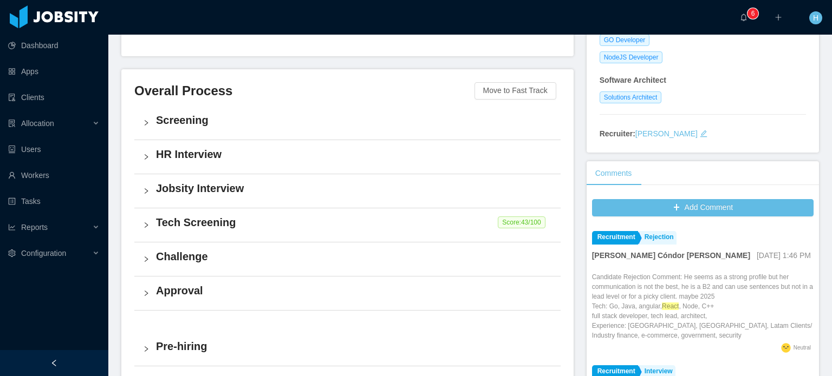
scroll to position [217, 0]
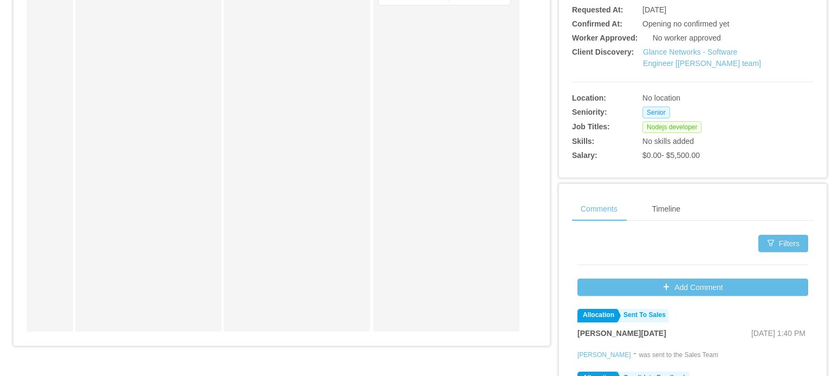
scroll to position [108, 0]
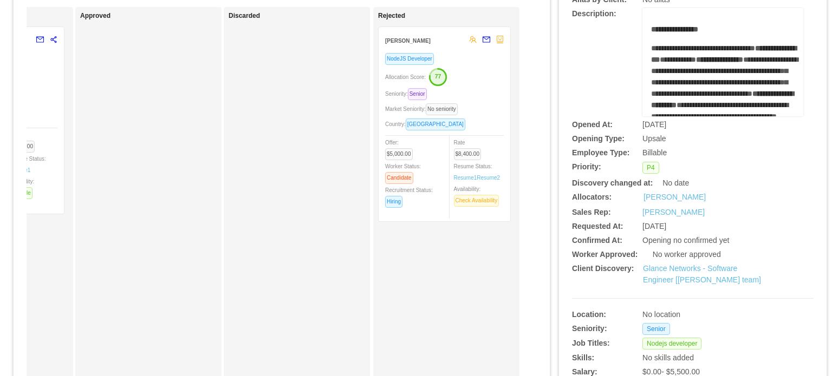
click at [410, 42] on strong "Andres Morelos" at bounding box center [407, 41] width 45 height 6
click at [410, 71] on div "Allocation Score: 77" at bounding box center [444, 76] width 119 height 17
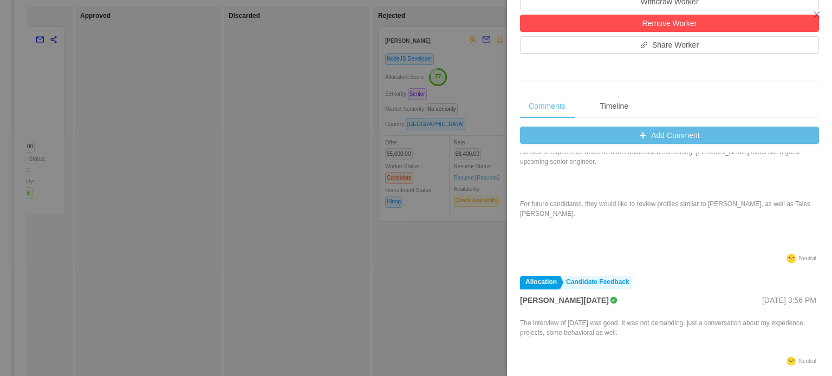
scroll to position [379, 0]
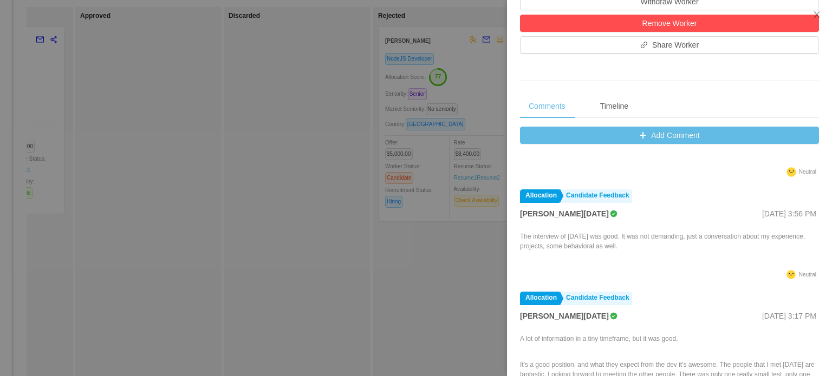
click at [358, 199] on div at bounding box center [416, 188] width 832 height 376
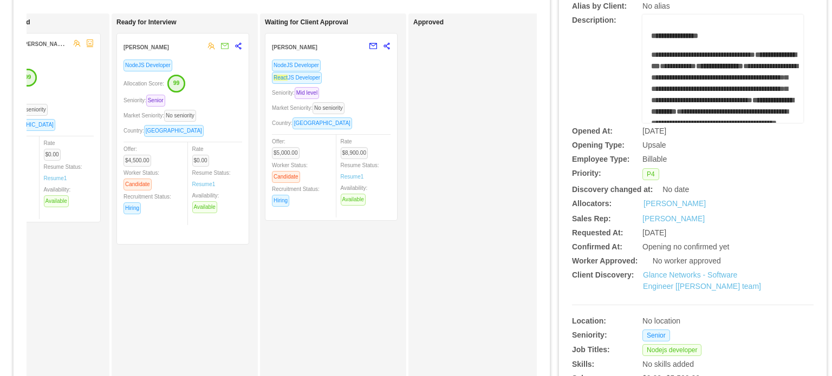
scroll to position [108, 0]
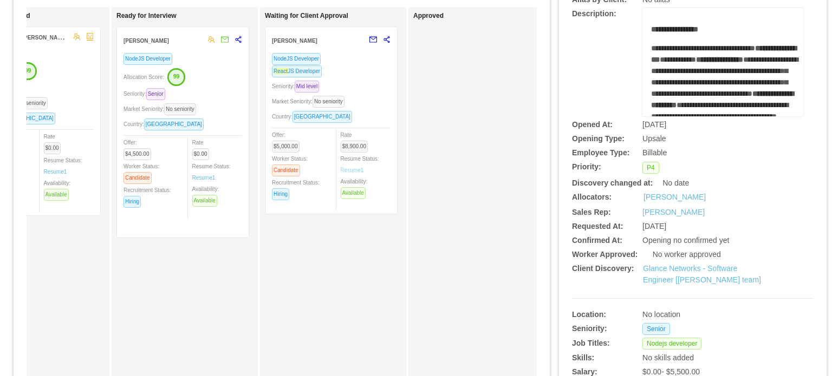
click at [355, 171] on link "Resume 1" at bounding box center [352, 170] width 23 height 8
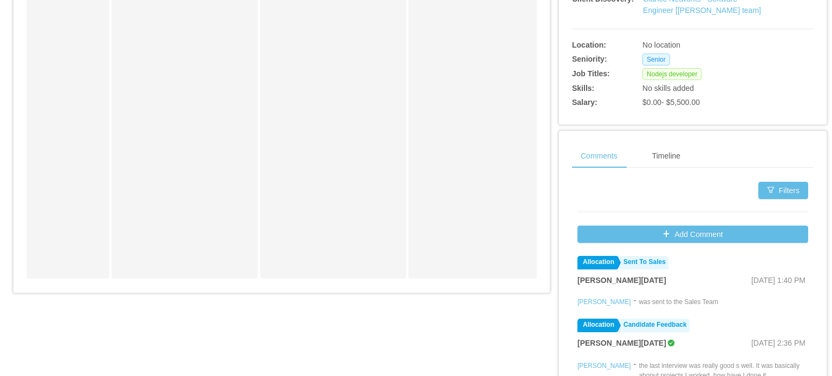
scroll to position [379, 0]
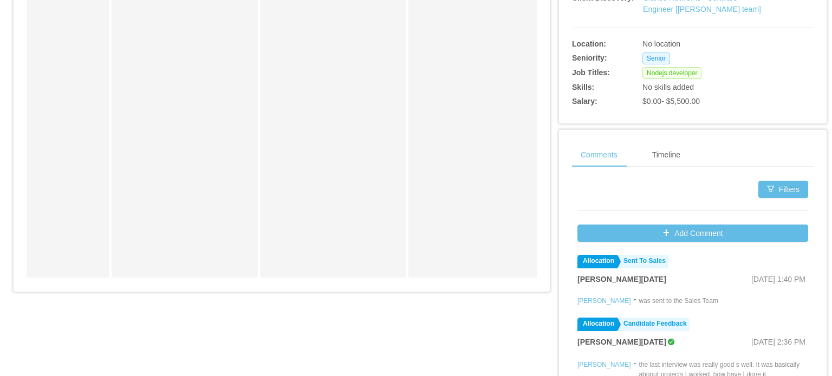
drag, startPoint x: 313, startPoint y: 285, endPoint x: 293, endPoint y: 292, distance: 21.1
click at [293, 286] on div "Applied Ednilson Amaral Frontend Developer NodeJS Developer VueJS Developer Sen…" at bounding box center [282, 11] width 510 height 550
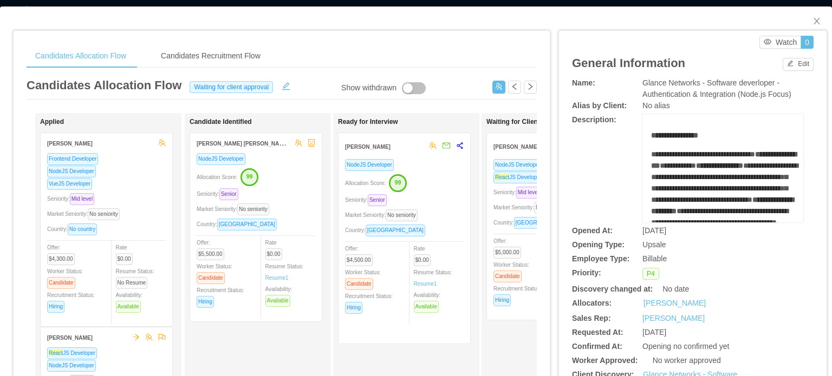
scroll to position [0, 0]
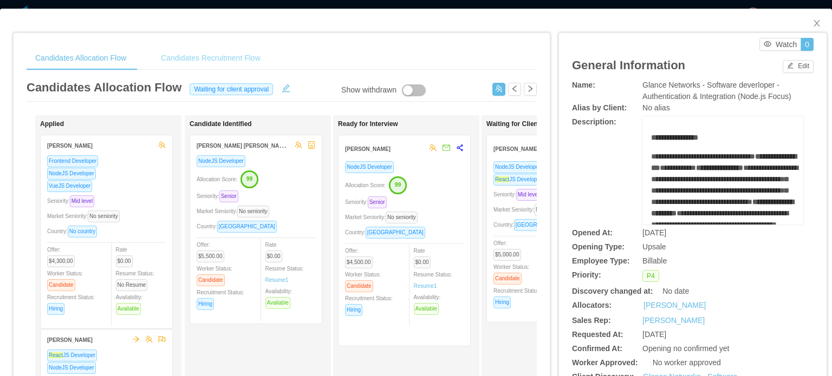
click at [209, 56] on div "Candidates Recruitment Flow" at bounding box center [210, 58] width 117 height 24
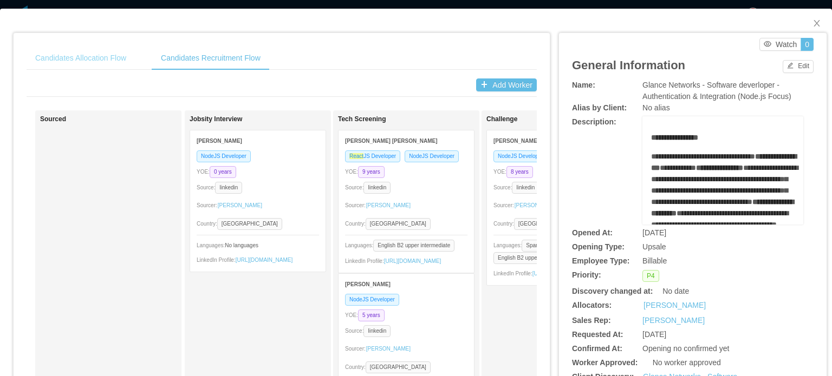
click at [130, 54] on div "Candidates Allocation Flow" at bounding box center [81, 58] width 108 height 24
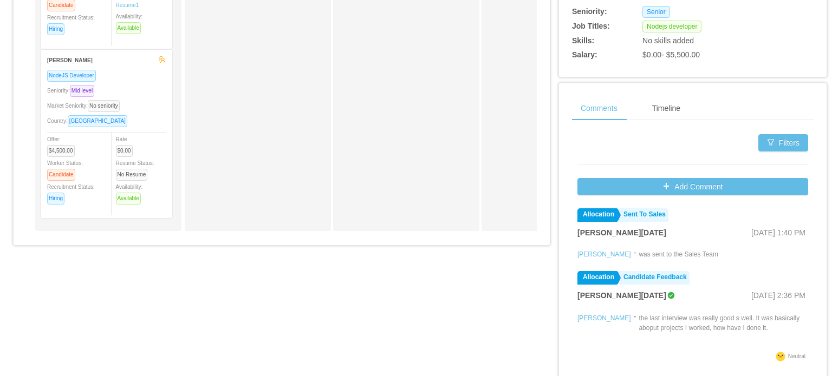
scroll to position [433, 0]
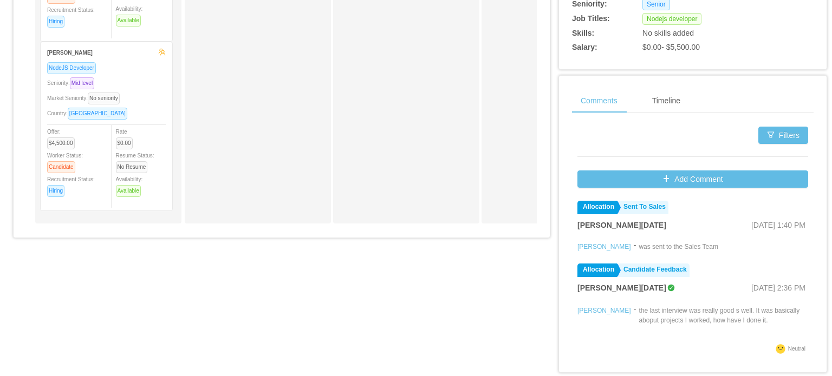
click at [760, 239] on li "Allocation Sent To Sales Larissa De Natale Sep 12th, 2025 1:40 PM Rodrigo Morei…" at bounding box center [692, 228] width 231 height 63
click at [665, 100] on div "Timeline" at bounding box center [665, 101] width 45 height 24
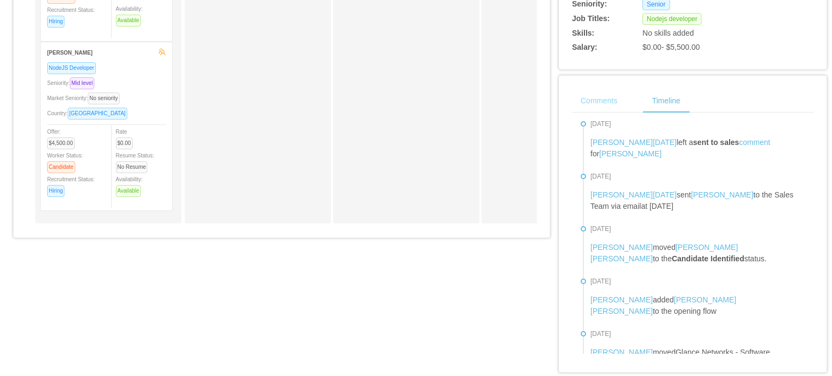
click at [592, 104] on div "Comments" at bounding box center [599, 101] width 54 height 24
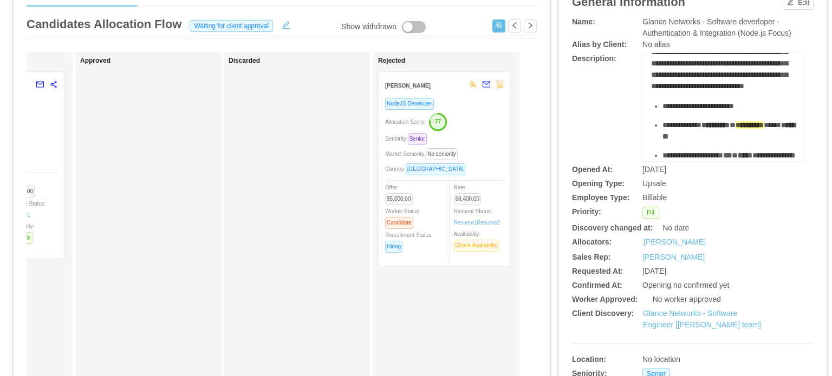
scroll to position [54, 0]
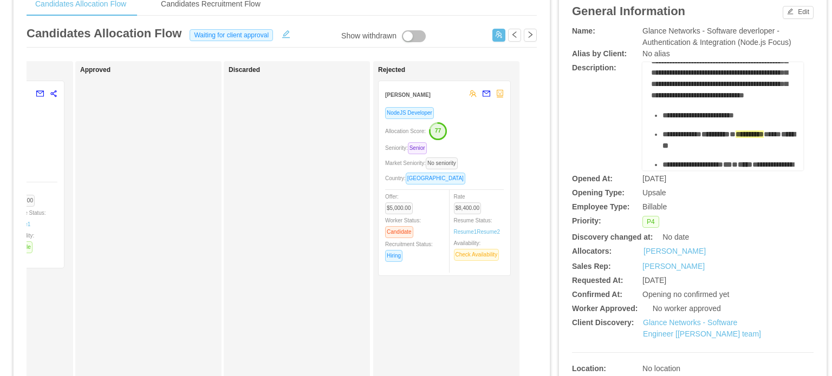
click at [459, 130] on div "Allocation Score: 77" at bounding box center [444, 130] width 119 height 17
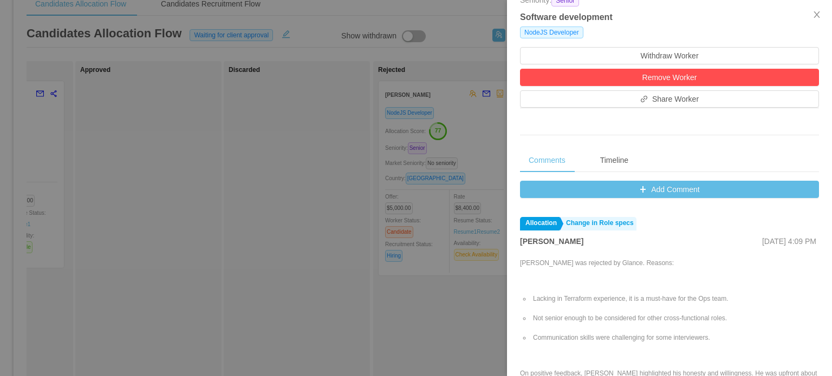
scroll to position [108, 0]
